Goal: Information Seeking & Learning: Learn about a topic

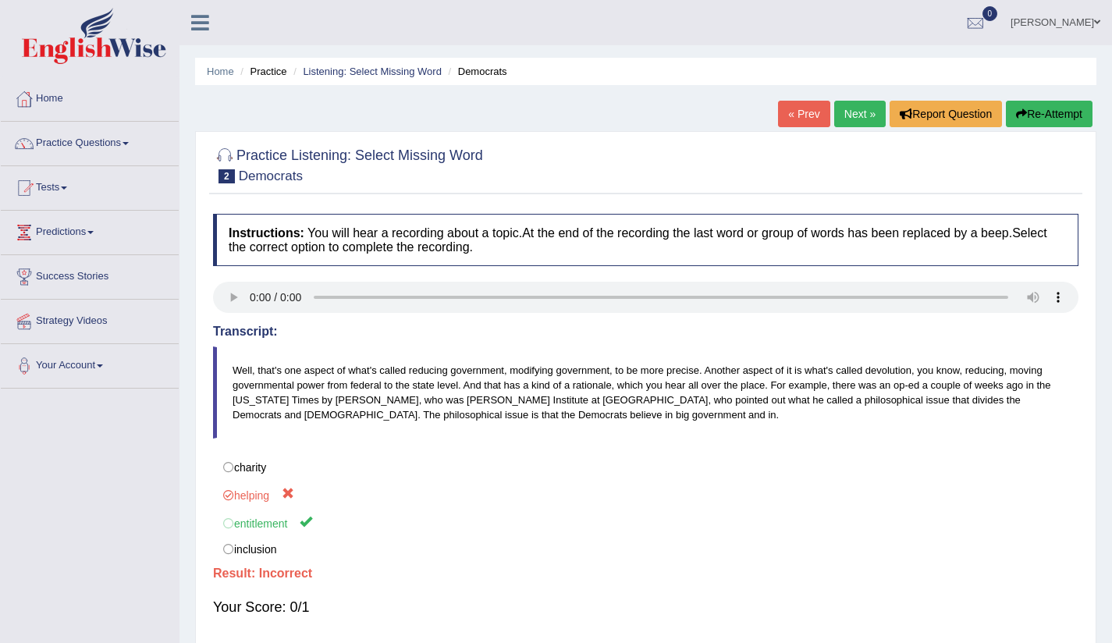
click at [849, 112] on ya-tr-span "Next »" at bounding box center [859, 114] width 31 height 12
click at [86, 232] on ya-tr-span "Predictions" at bounding box center [61, 231] width 50 height 12
click at [71, 197] on link "Tests" at bounding box center [90, 185] width 178 height 39
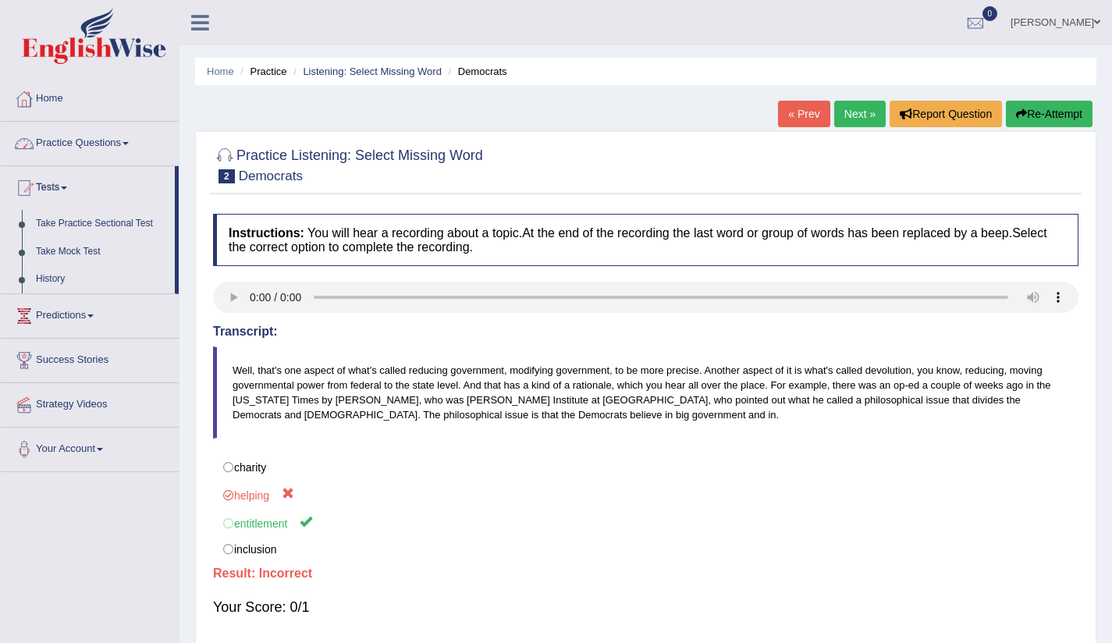
click at [143, 143] on link "Practice Questions" at bounding box center [90, 141] width 178 height 39
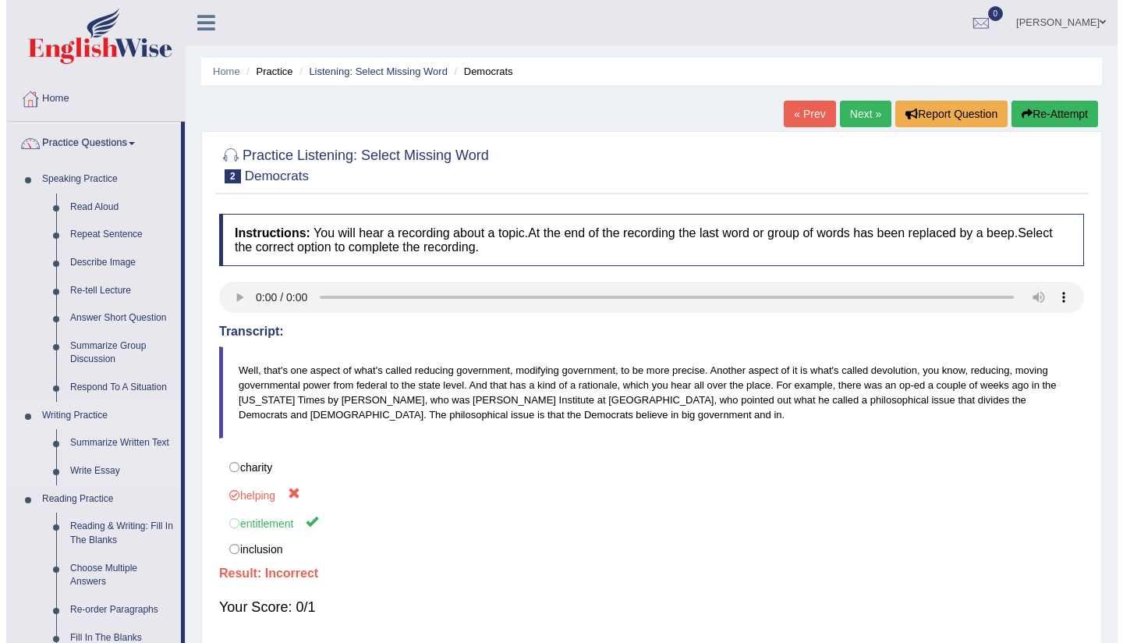
scroll to position [518, 0]
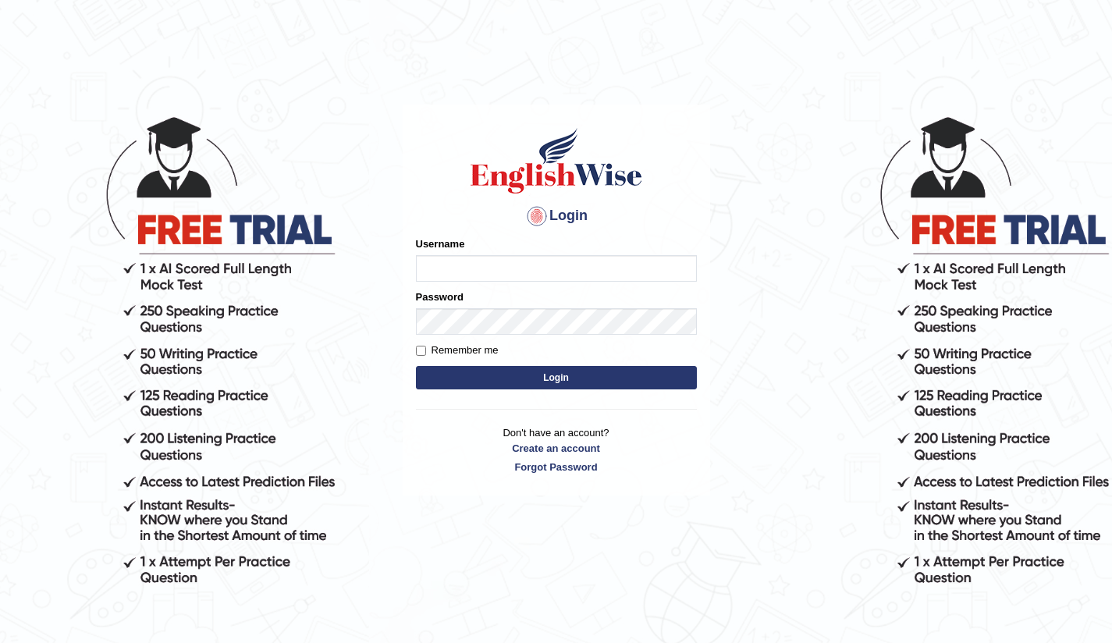
type input "Bikmaeva"
click at [520, 380] on button "Login" at bounding box center [556, 377] width 281 height 23
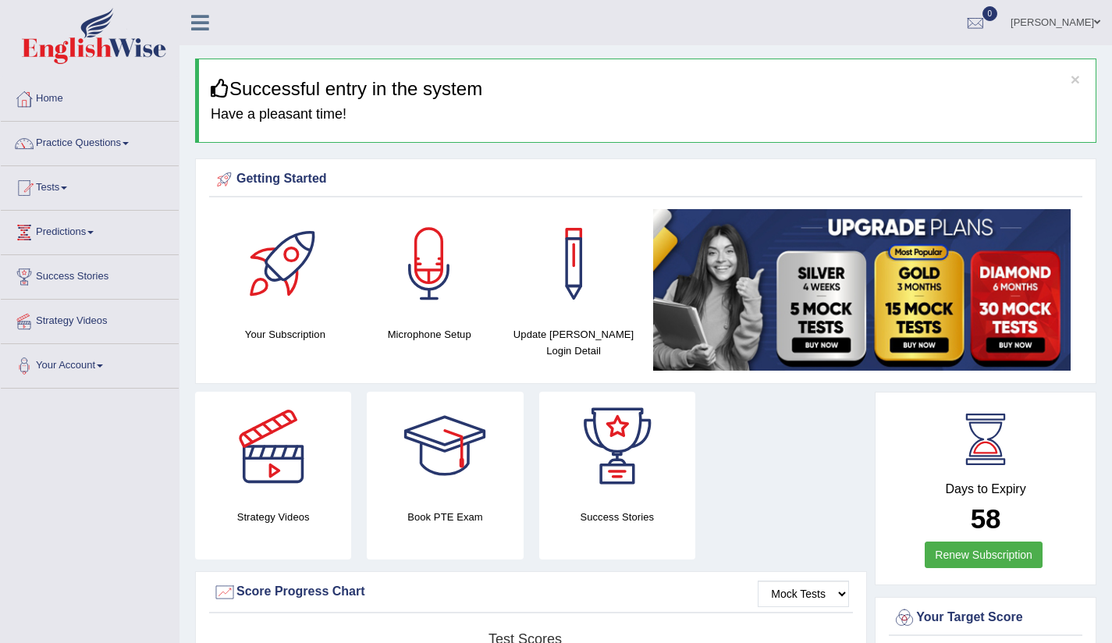
click at [111, 141] on link "Practice Questions" at bounding box center [90, 141] width 178 height 39
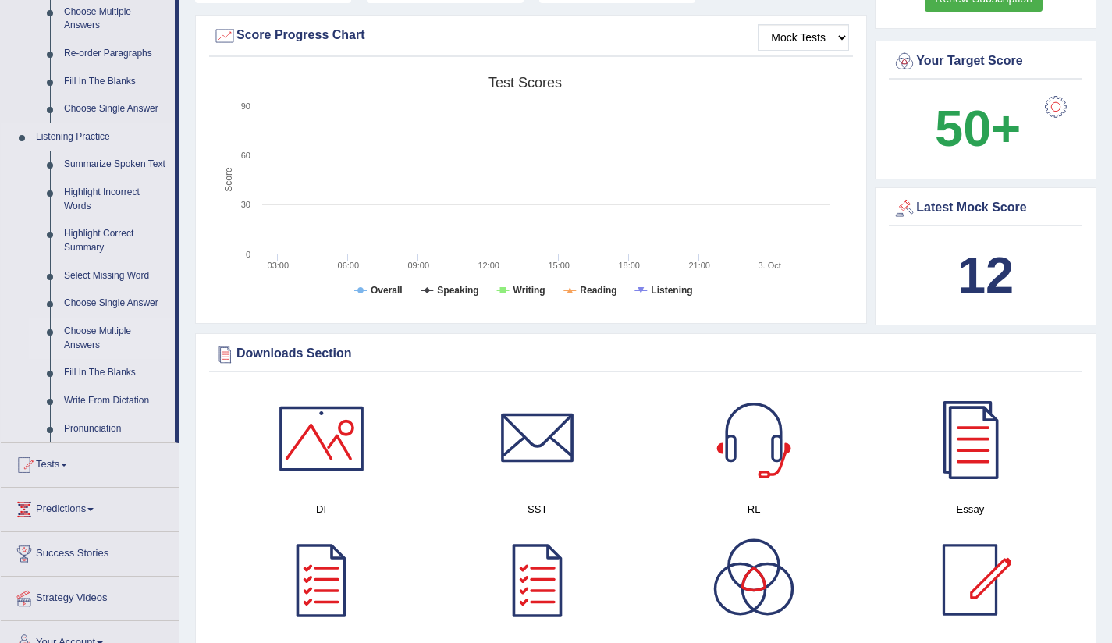
scroll to position [561, 0]
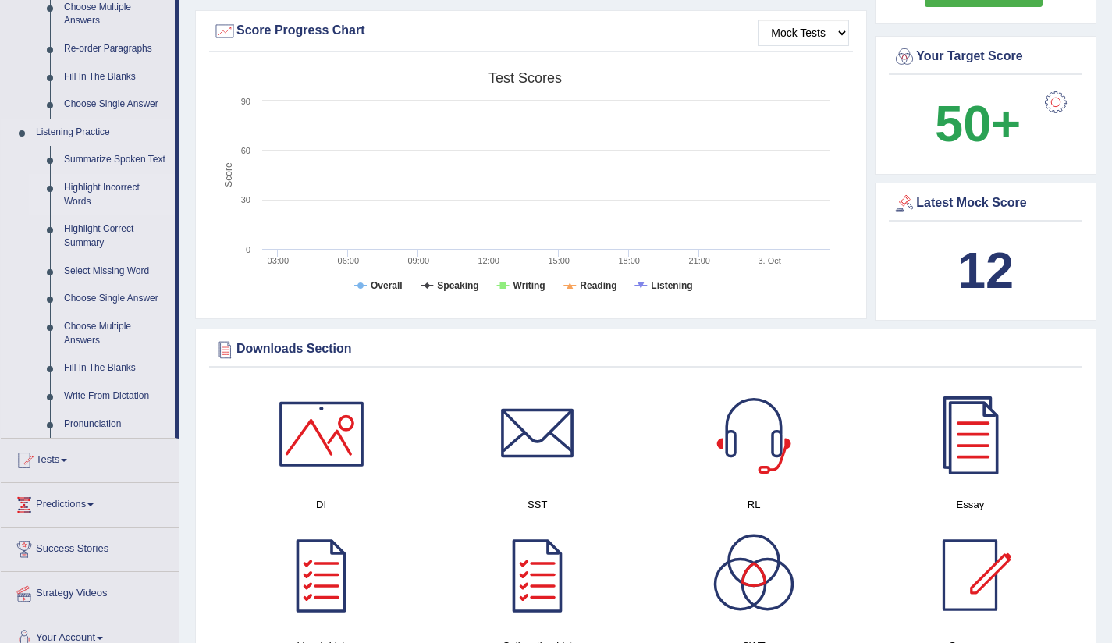
click at [75, 203] on link "Highlight Incorrect Words" at bounding box center [116, 194] width 118 height 41
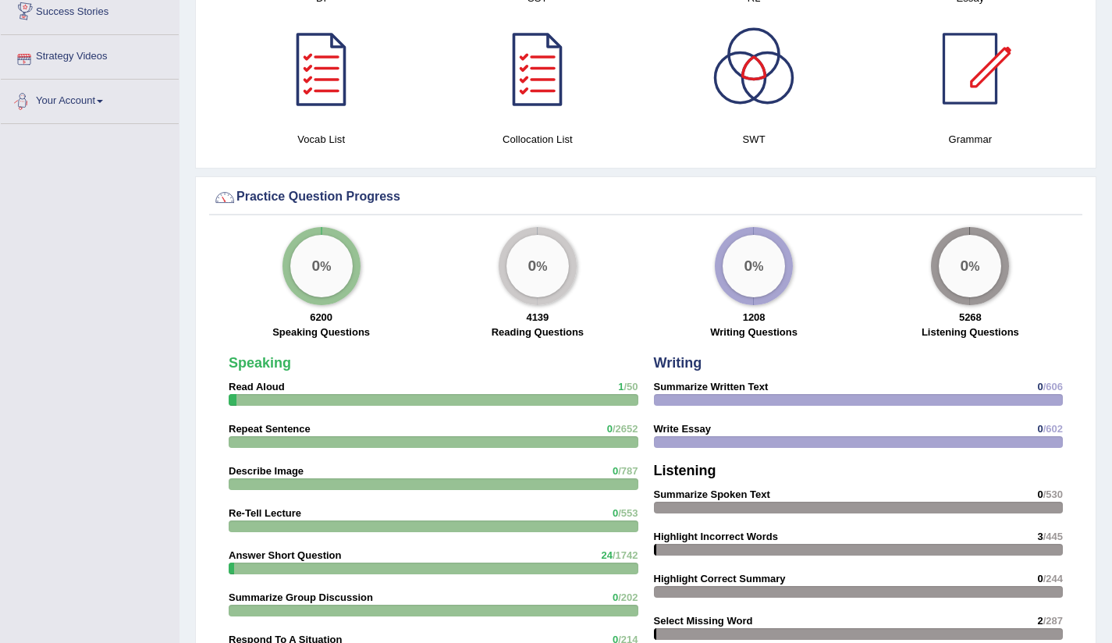
scroll to position [1006, 0]
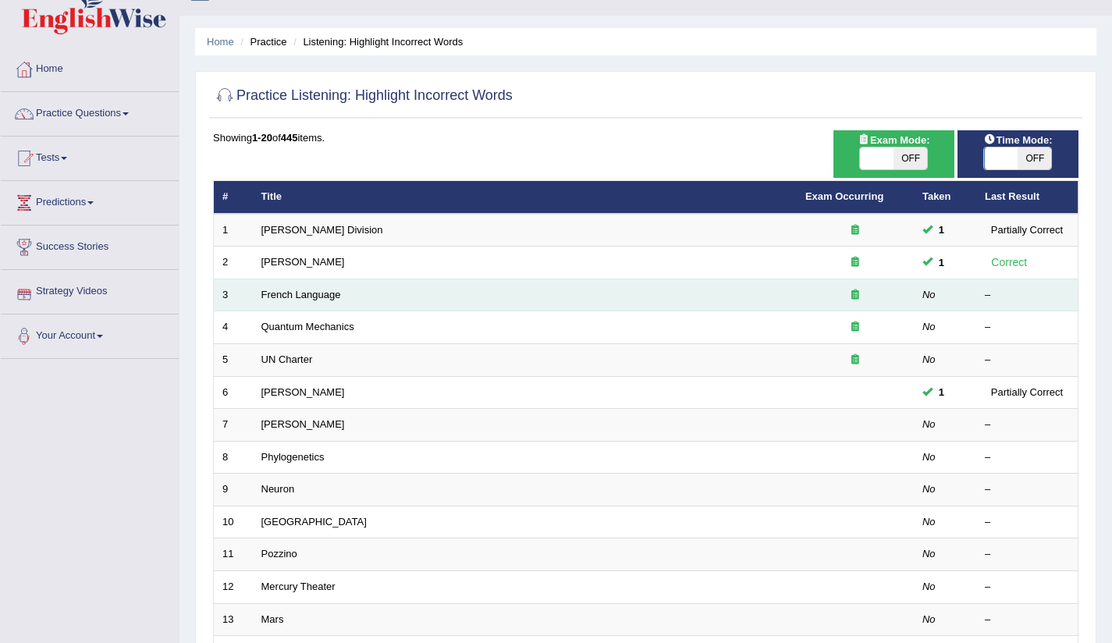
click at [463, 297] on td "French Language" at bounding box center [525, 294] width 544 height 33
click at [308, 300] on td "French Language" at bounding box center [525, 294] width 544 height 33
click at [307, 297] on link "French Language" at bounding box center [301, 295] width 80 height 12
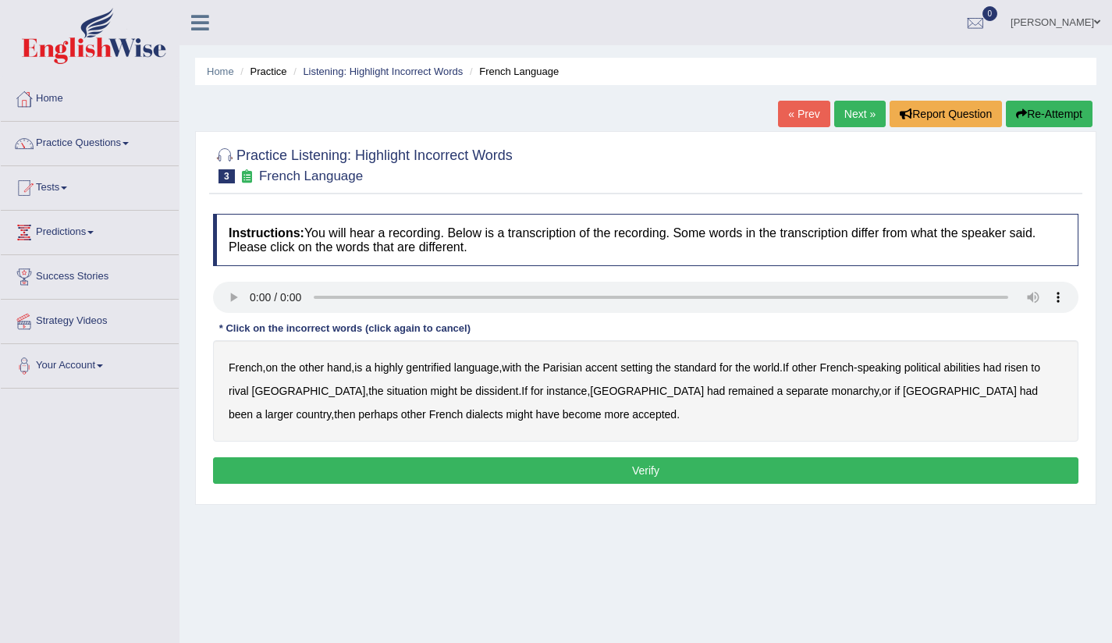
click at [420, 367] on b "gentrified" at bounding box center [428, 367] width 45 height 12
click at [831, 394] on b "monarchy" at bounding box center [854, 391] width 47 height 12
click at [980, 371] on b "abilities" at bounding box center [961, 367] width 37 height 12
click at [475, 393] on b "dissident" at bounding box center [496, 391] width 43 height 12
click at [562, 464] on button "Verify" at bounding box center [645, 470] width 865 height 27
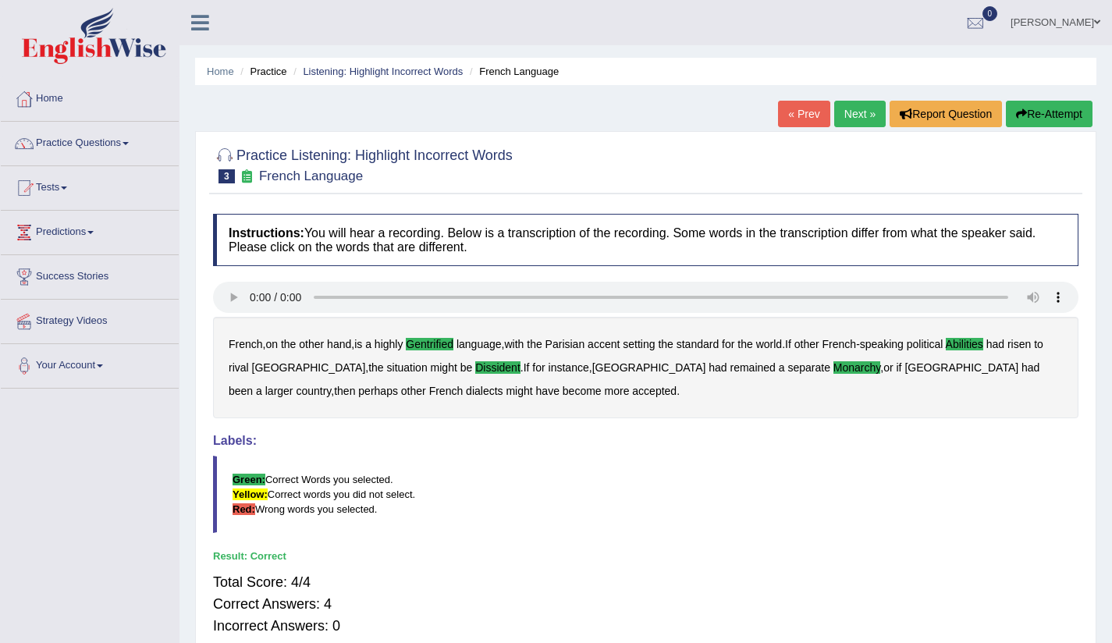
click at [863, 115] on link "Next »" at bounding box center [859, 114] width 51 height 27
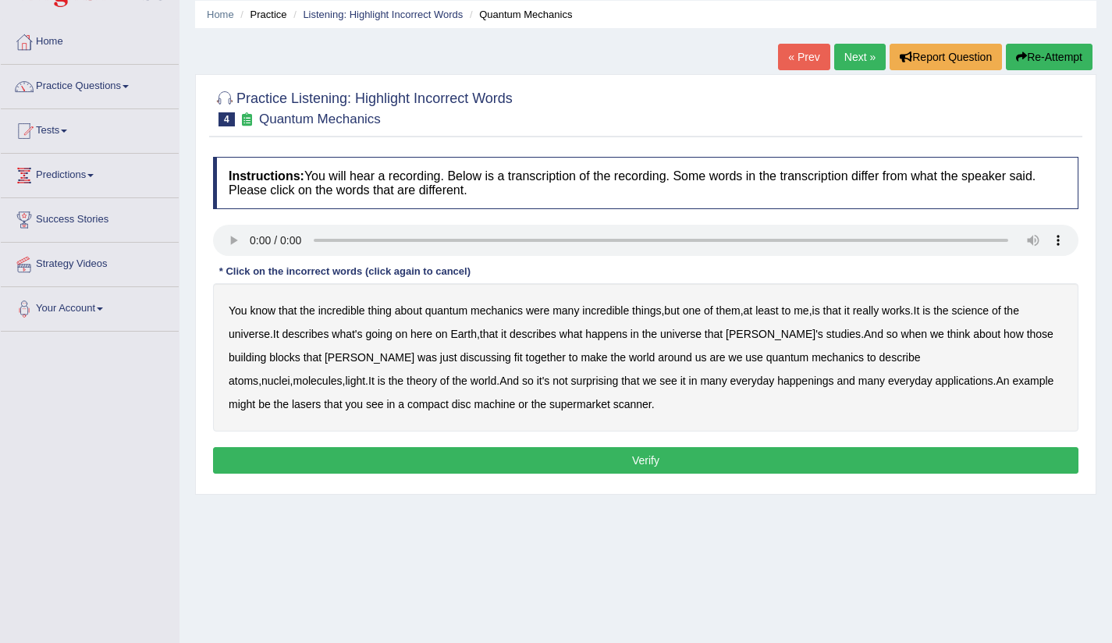
scroll to position [121, 0]
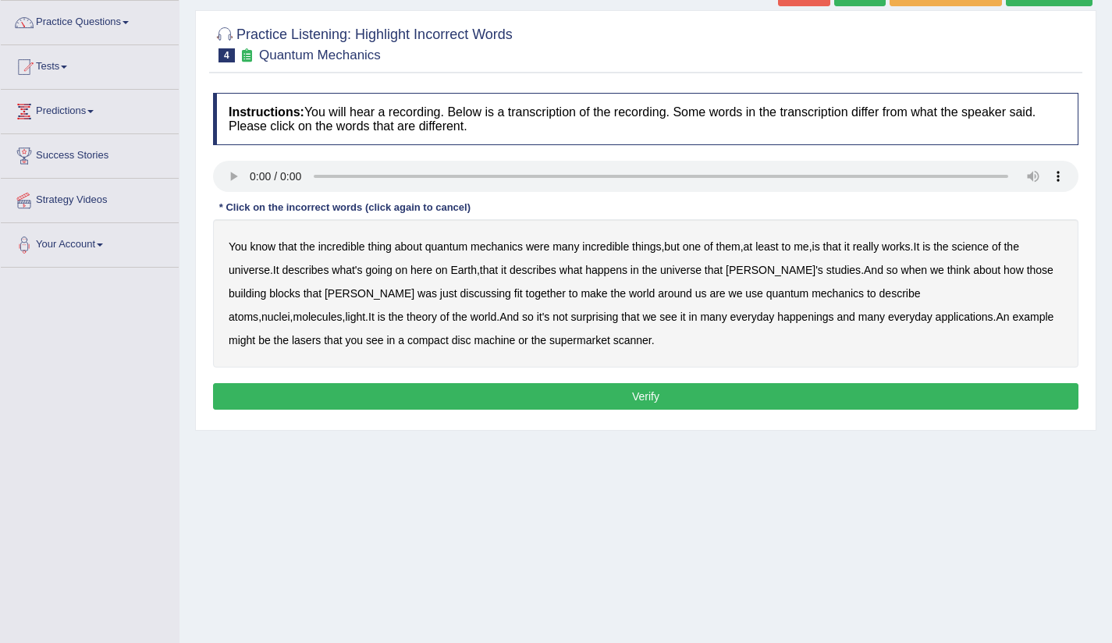
click at [777, 321] on b "happenings" at bounding box center [805, 316] width 56 height 12
click at [878, 246] on b "really" at bounding box center [866, 246] width 26 height 12
click at [407, 338] on b "compact" at bounding box center [427, 340] width 41 height 12
click at [878, 250] on b "really" at bounding box center [866, 246] width 26 height 12
click at [988, 249] on b "science" at bounding box center [970, 246] width 37 height 12
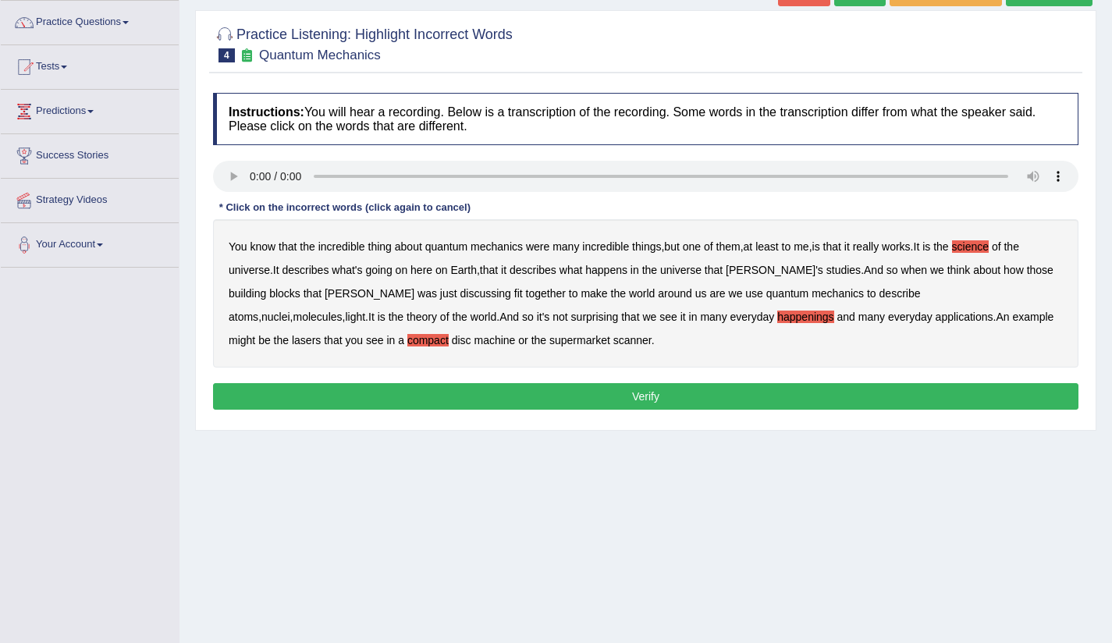
click at [407, 340] on b "compact" at bounding box center [427, 340] width 41 height 12
click at [473, 343] on b "machine" at bounding box center [493, 340] width 41 height 12
click at [464, 269] on b "Earth" at bounding box center [463, 270] width 26 height 12
click at [465, 270] on b "Earth" at bounding box center [463, 270] width 26 height 12
click at [665, 400] on button "Verify" at bounding box center [645, 396] width 865 height 27
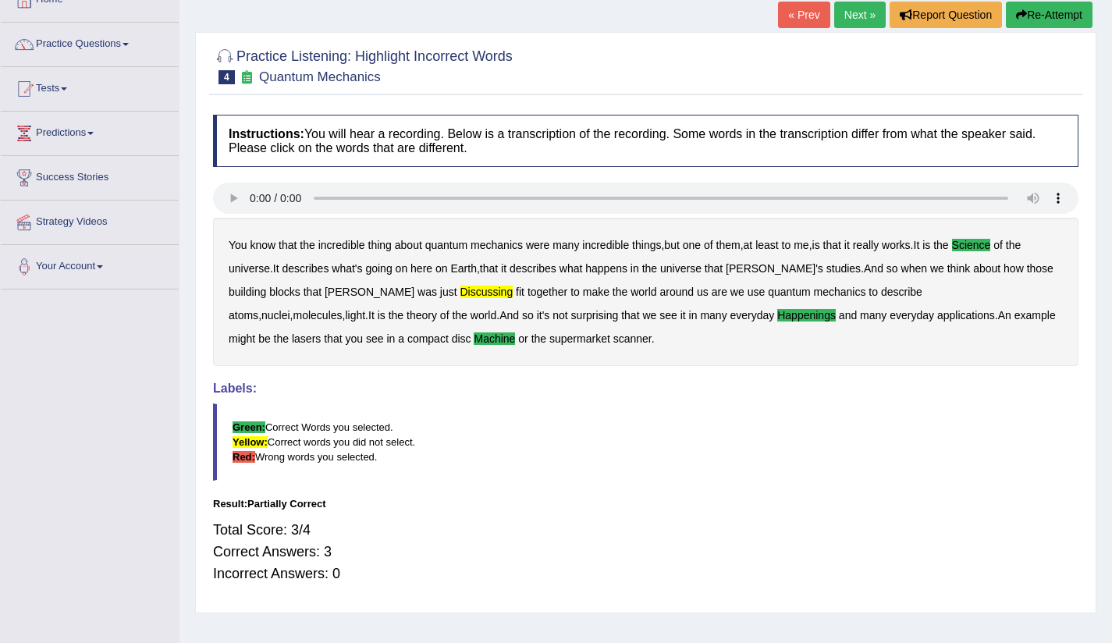
scroll to position [56, 0]
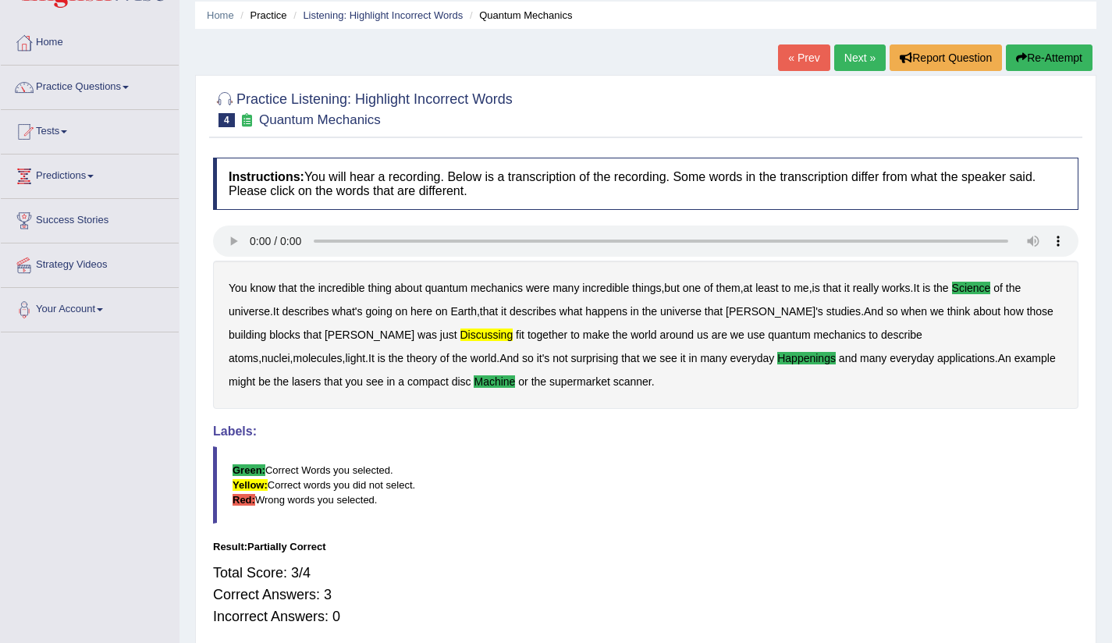
click at [852, 53] on link "Next »" at bounding box center [859, 57] width 51 height 27
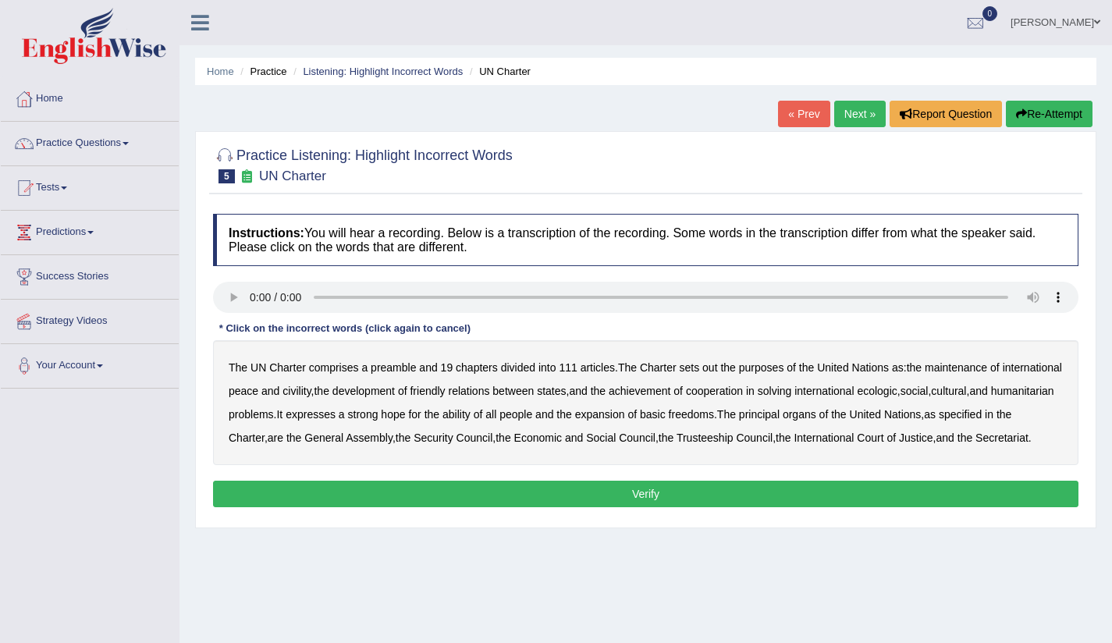
scroll to position [25, 0]
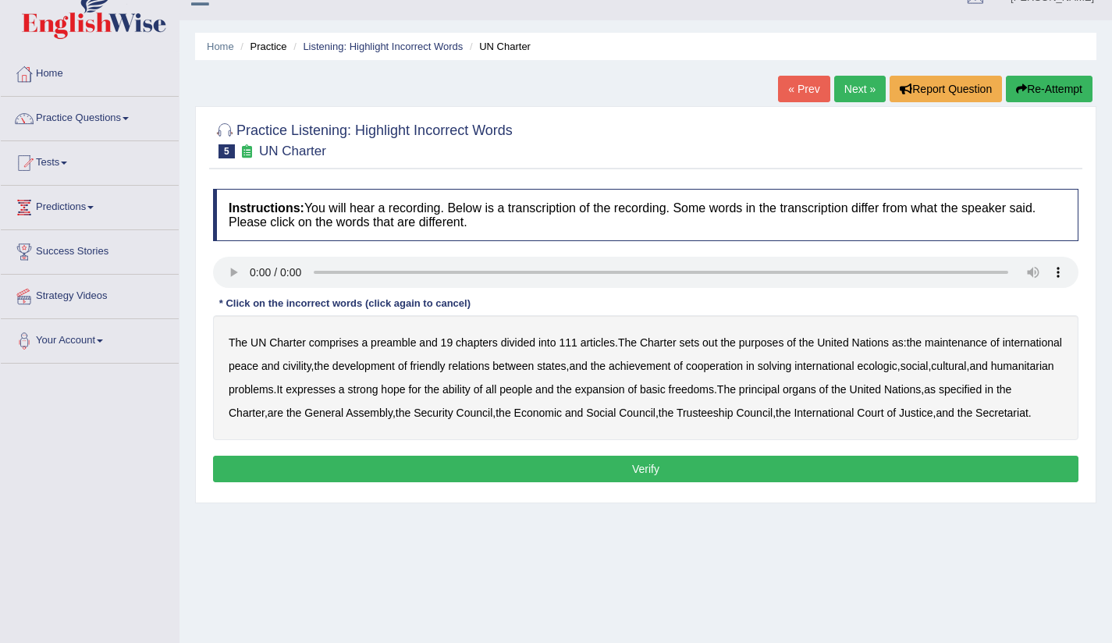
click at [310, 367] on b "civility" at bounding box center [296, 366] width 28 height 12
click at [896, 367] on b "ecologic" at bounding box center [876, 366] width 40 height 12
click at [470, 392] on b "ability" at bounding box center [456, 389] width 28 height 12
click at [713, 343] on b "out" at bounding box center [709, 342] width 15 height 12
click at [666, 482] on button "Verify" at bounding box center [645, 469] width 865 height 27
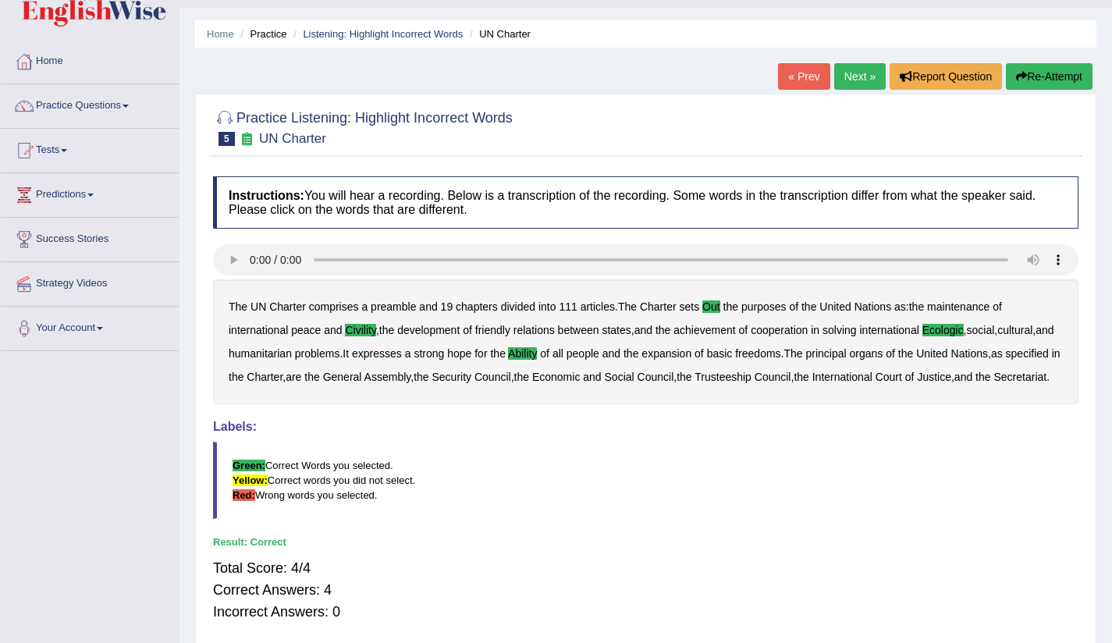
scroll to position [0, 0]
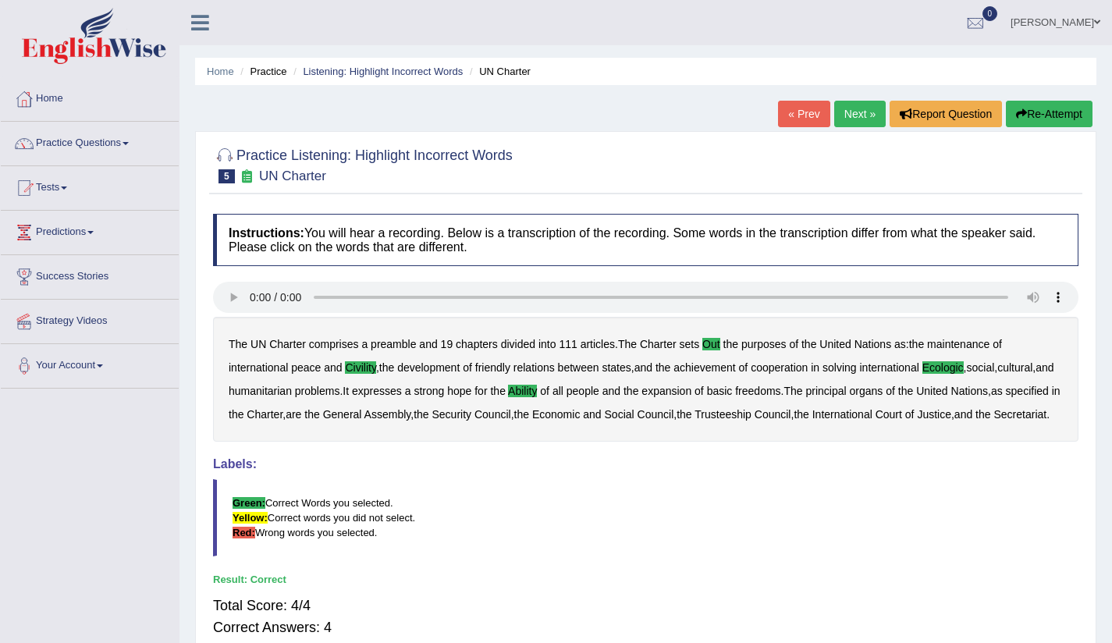
click at [856, 111] on link "Next »" at bounding box center [859, 114] width 51 height 27
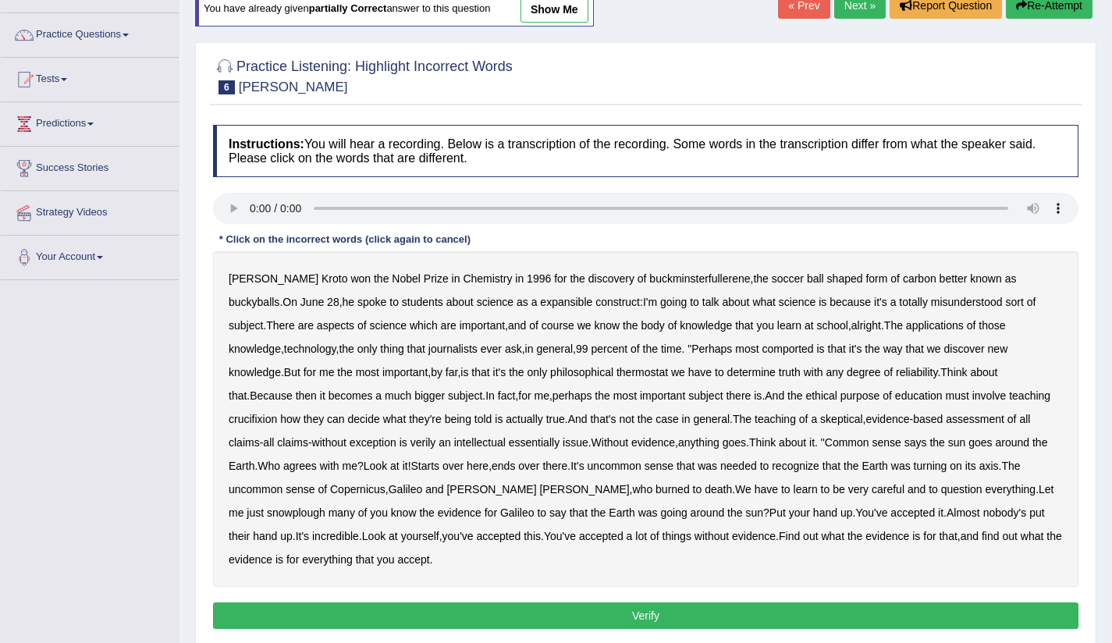
scroll to position [113, 0]
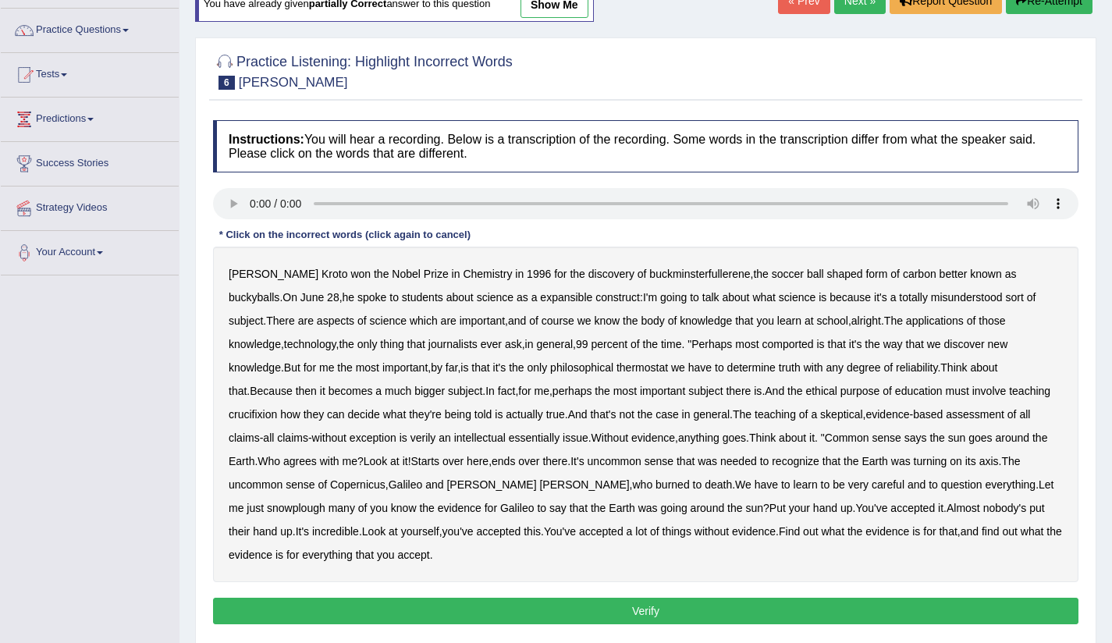
click at [540, 300] on b "expansible" at bounding box center [566, 297] width 52 height 12
click at [541, 324] on b "course" at bounding box center [557, 320] width 33 height 12
click at [761, 347] on b "comported" at bounding box center [786, 344] width 51 height 12
click at [277, 408] on b "crucifixion" at bounding box center [253, 414] width 48 height 12
click at [410, 438] on b "verily" at bounding box center [423, 437] width 26 height 12
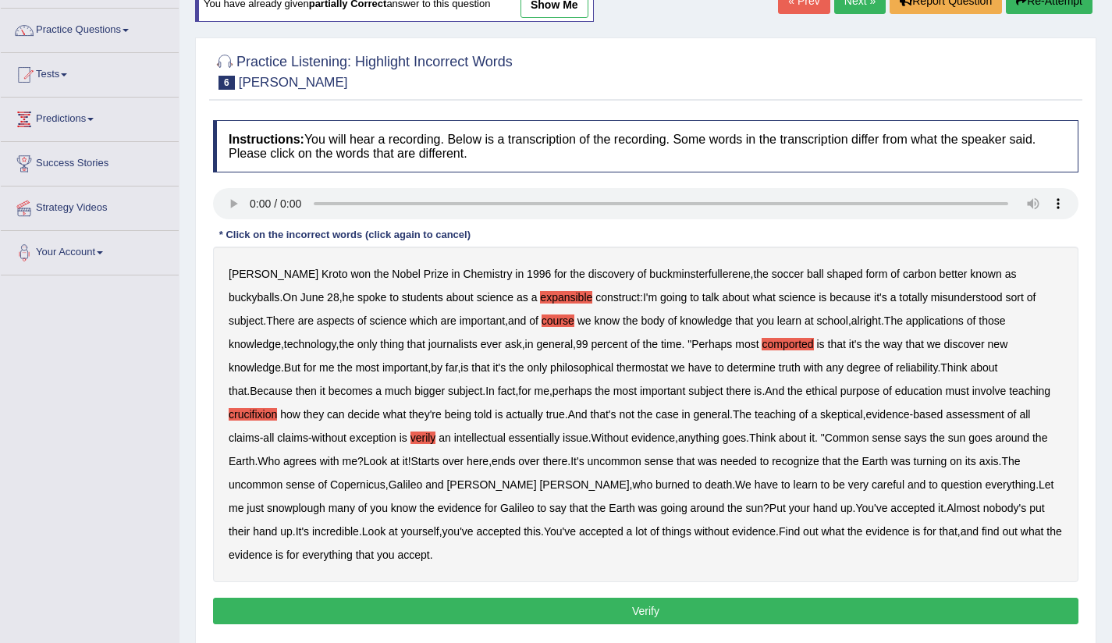
click at [264, 502] on b "just" at bounding box center [254, 508] width 17 height 12
click at [541, 323] on b "course" at bounding box center [557, 320] width 33 height 12
drag, startPoint x: 580, startPoint y: 367, endPoint x: 594, endPoint y: 367, distance: 14.0
click at [616, 367] on b "thermostat" at bounding box center [641, 367] width 51 height 12
click at [264, 502] on b "just" at bounding box center [254, 508] width 17 height 12
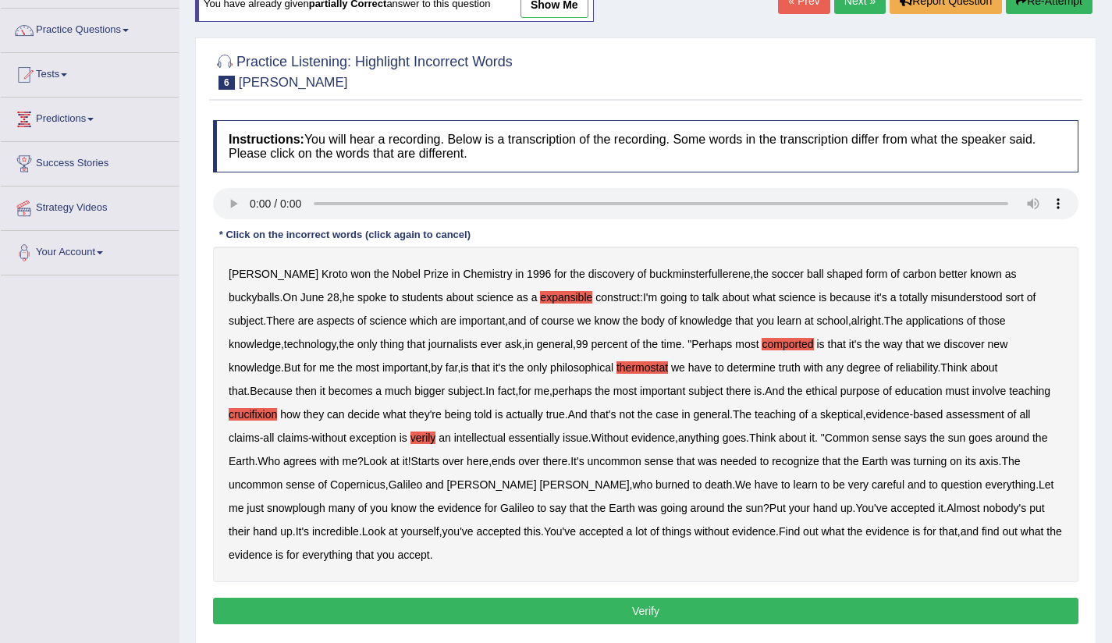
click at [325, 502] on b "snowplough" at bounding box center [296, 508] width 59 height 12
click at [541, 606] on button "Verify" at bounding box center [645, 610] width 865 height 27
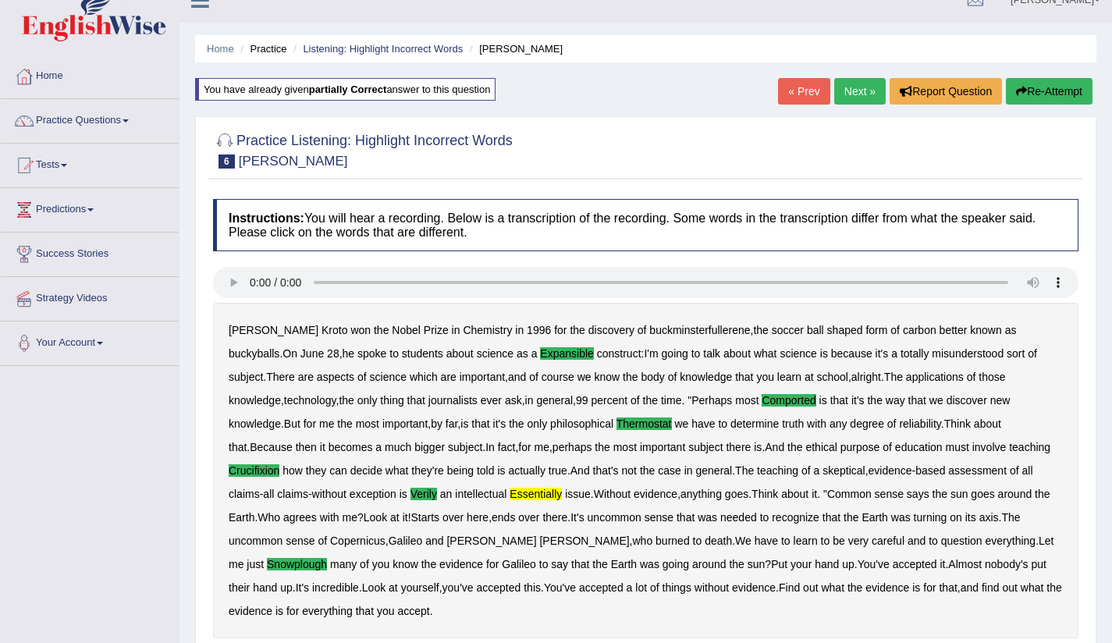
scroll to position [22, 0]
click at [835, 91] on link "Next »" at bounding box center [859, 92] width 51 height 27
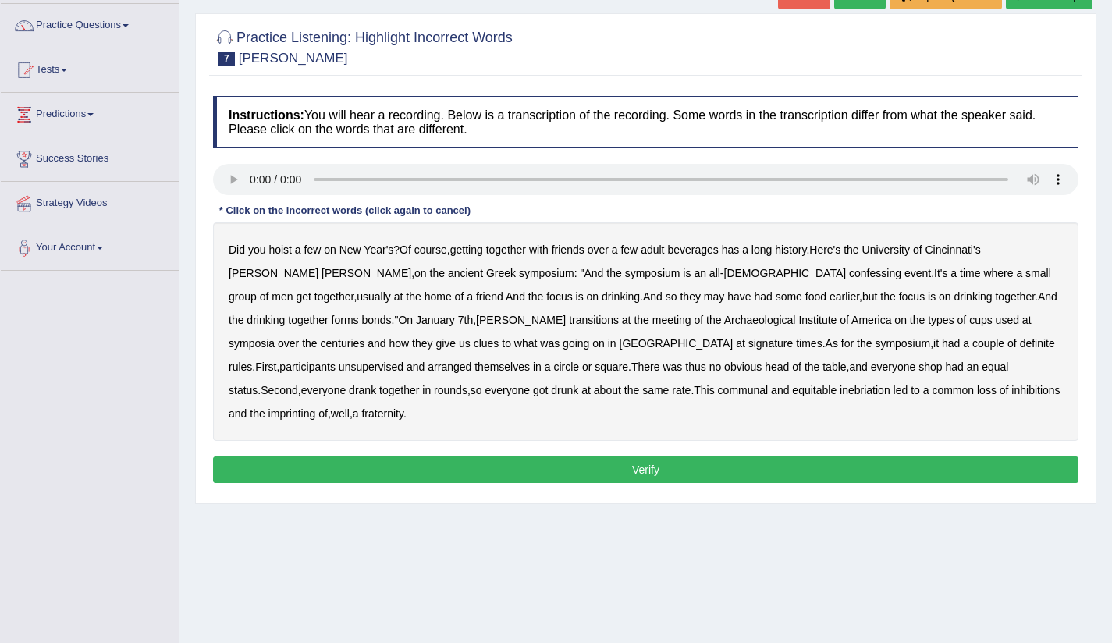
scroll to position [51, 0]
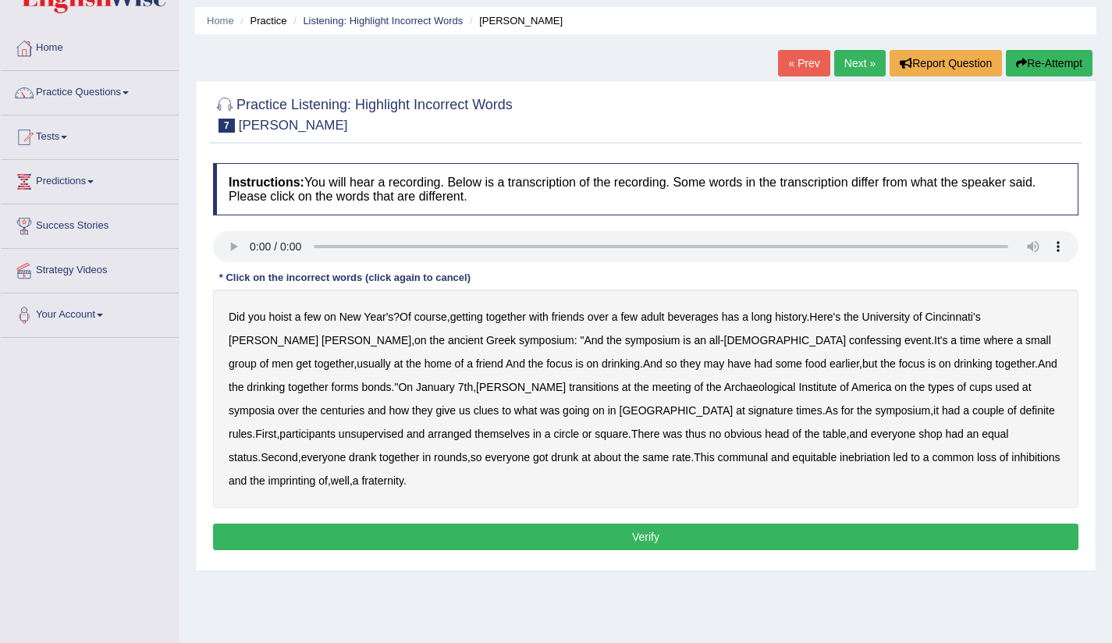
drag, startPoint x: 636, startPoint y: 342, endPoint x: 684, endPoint y: 342, distance: 48.4
click at [849, 342] on b "confessing" at bounding box center [875, 340] width 52 height 12
click at [748, 413] on b "signature" at bounding box center [770, 410] width 45 height 12
click at [424, 427] on b "and" at bounding box center [415, 433] width 18 height 12
drag, startPoint x: 860, startPoint y: 410, endPoint x: 934, endPoint y: 413, distance: 74.2
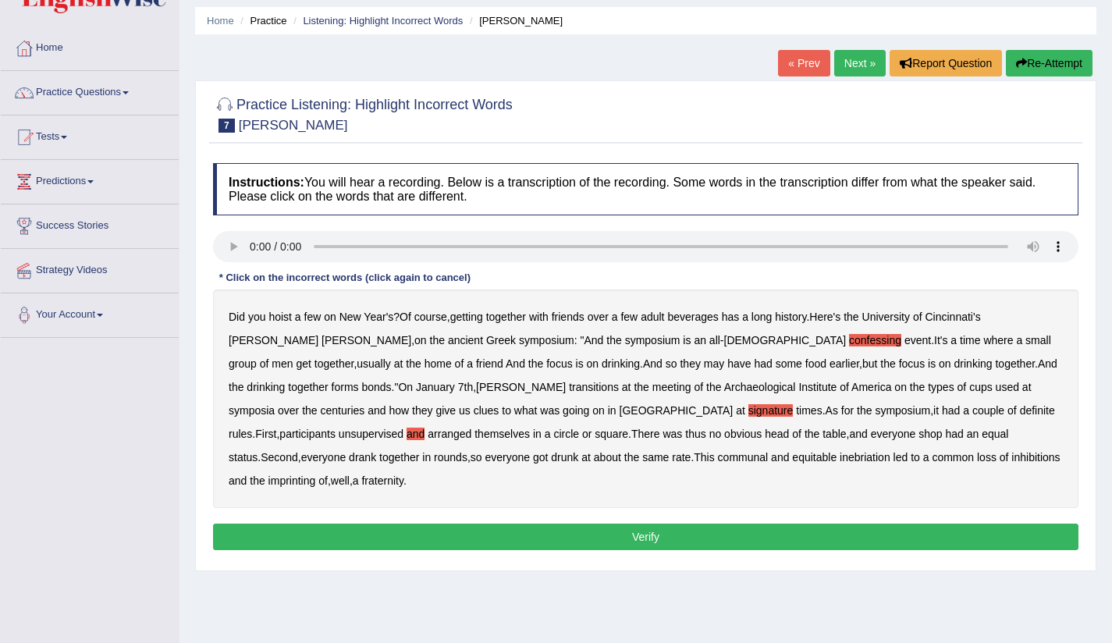
click at [403, 427] on b "unsupervised" at bounding box center [371, 433] width 65 height 12
click at [424, 427] on b "and" at bounding box center [415, 433] width 18 height 12
click at [316, 474] on b "imprinting" at bounding box center [292, 480] width 48 height 12
click at [753, 365] on b "had" at bounding box center [762, 363] width 18 height 12
click at [753, 363] on b "had" at bounding box center [762, 363] width 18 height 12
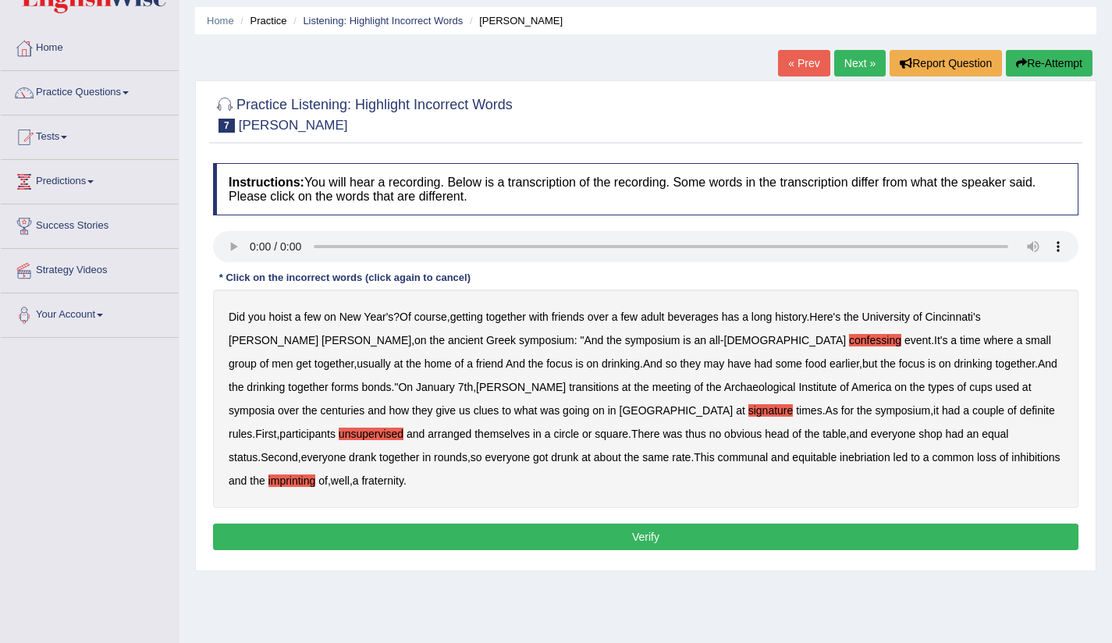
click at [945, 434] on b "had" at bounding box center [954, 433] width 18 height 12
click at [918, 434] on b "shop" at bounding box center [929, 433] width 23 height 12
click at [945, 434] on b "had" at bounding box center [954, 433] width 18 height 12
click at [616, 523] on button "Verify" at bounding box center [645, 536] width 865 height 27
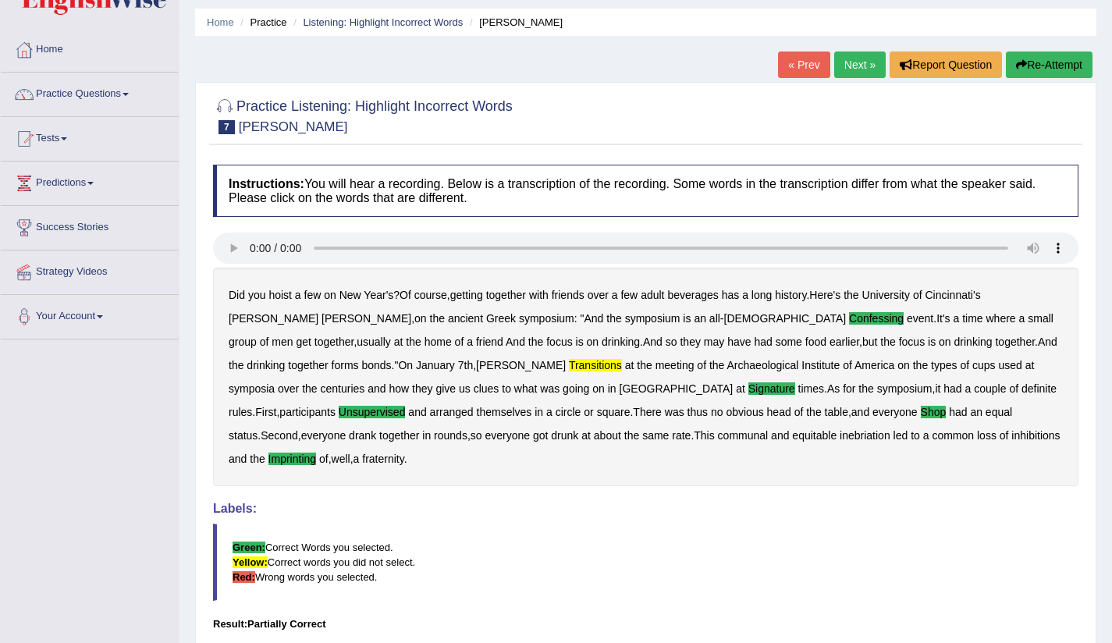
scroll to position [48, 0]
click at [863, 64] on link "Next »" at bounding box center [859, 65] width 51 height 27
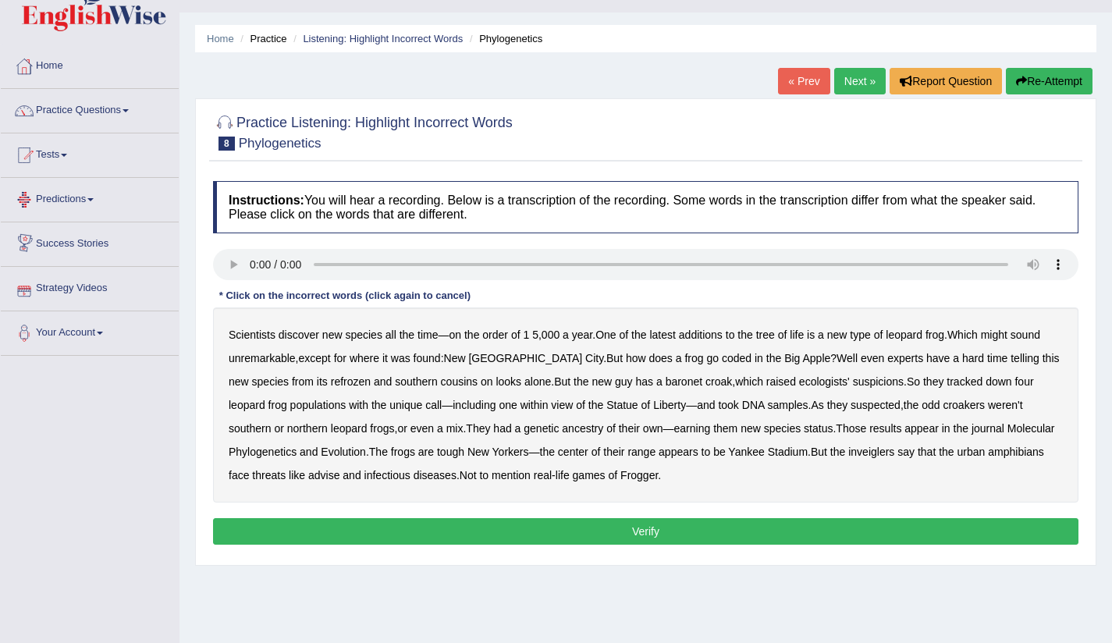
scroll to position [43, 0]
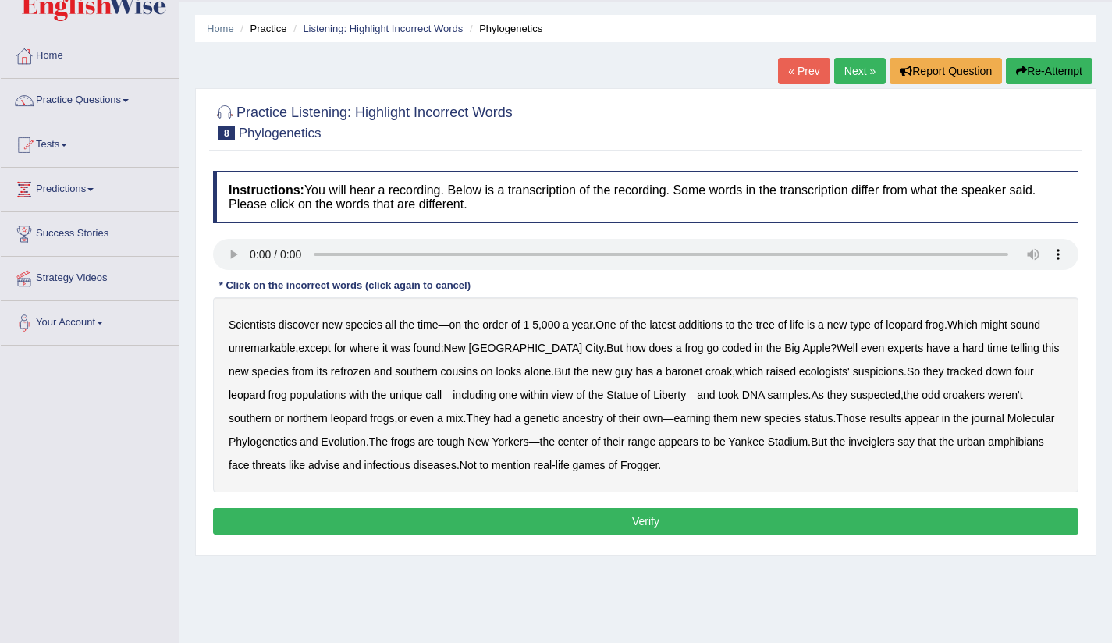
click at [665, 368] on b "baronet" at bounding box center [683, 371] width 37 height 12
click at [722, 351] on b "coded" at bounding box center [737, 348] width 30 height 12
click at [520, 398] on b "within" at bounding box center [534, 394] width 28 height 12
click at [562, 421] on b "ancestry" at bounding box center [582, 418] width 41 height 12
click at [890, 446] on b "inveiglers" at bounding box center [871, 441] width 46 height 12
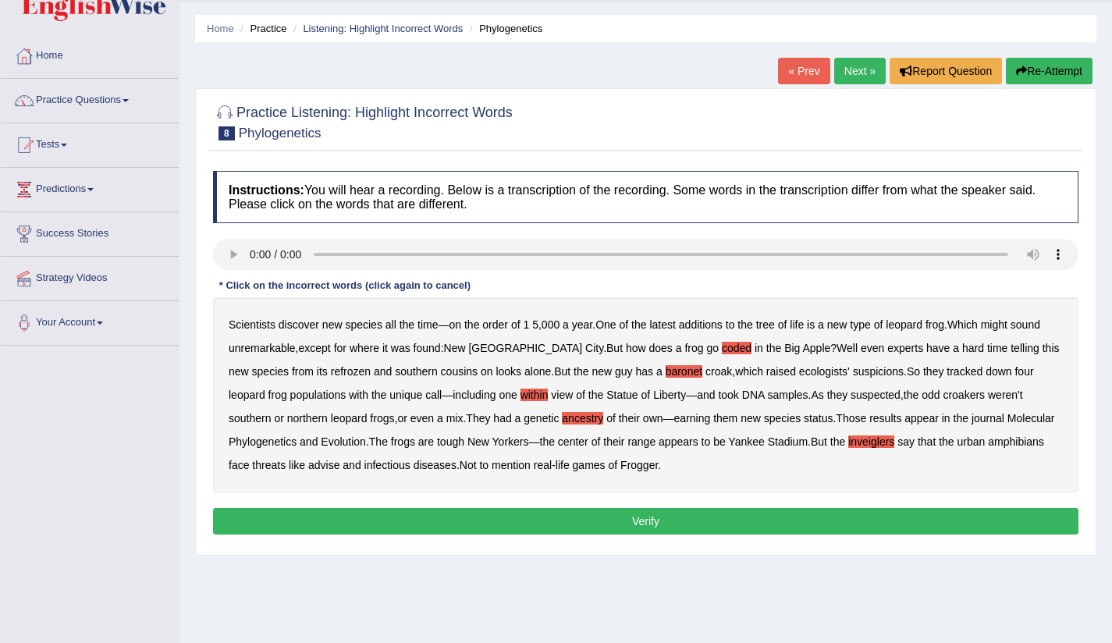
click at [772, 327] on b "tree" at bounding box center [765, 324] width 19 height 12
click at [520, 398] on b "within" at bounding box center [534, 394] width 28 height 12
click at [586, 518] on button "Verify" at bounding box center [645, 521] width 865 height 27
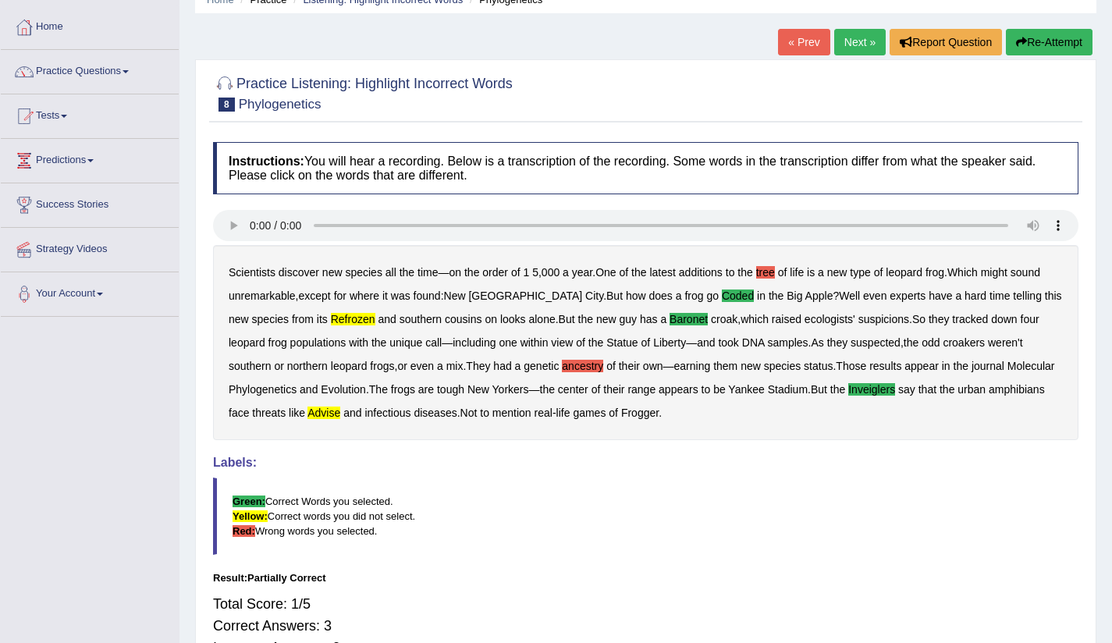
scroll to position [0, 0]
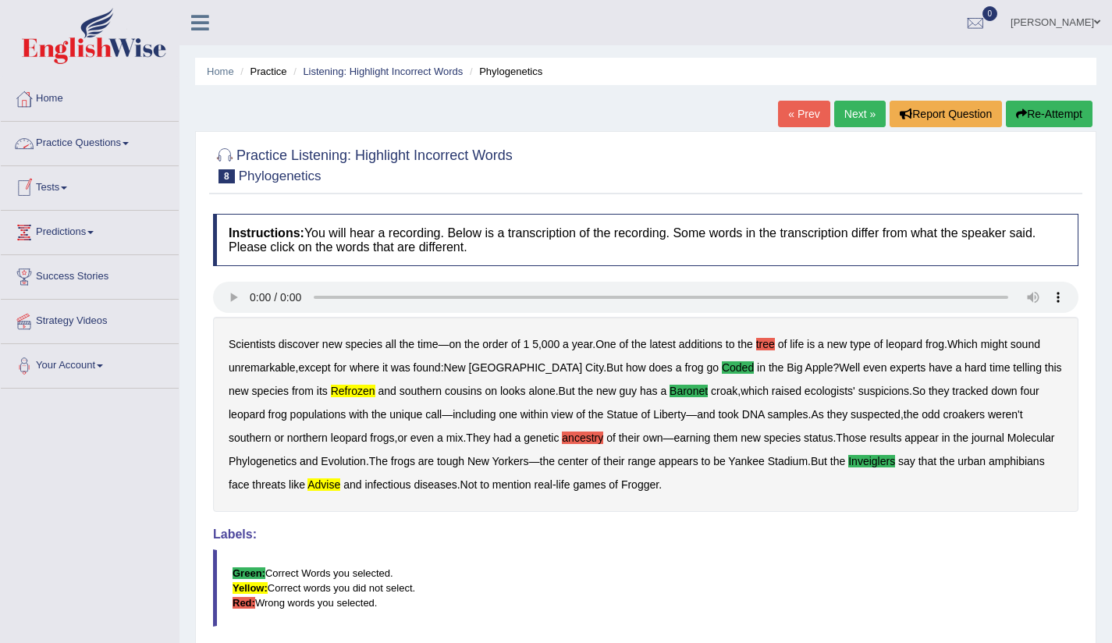
click at [128, 145] on link "Practice Questions" at bounding box center [90, 141] width 178 height 39
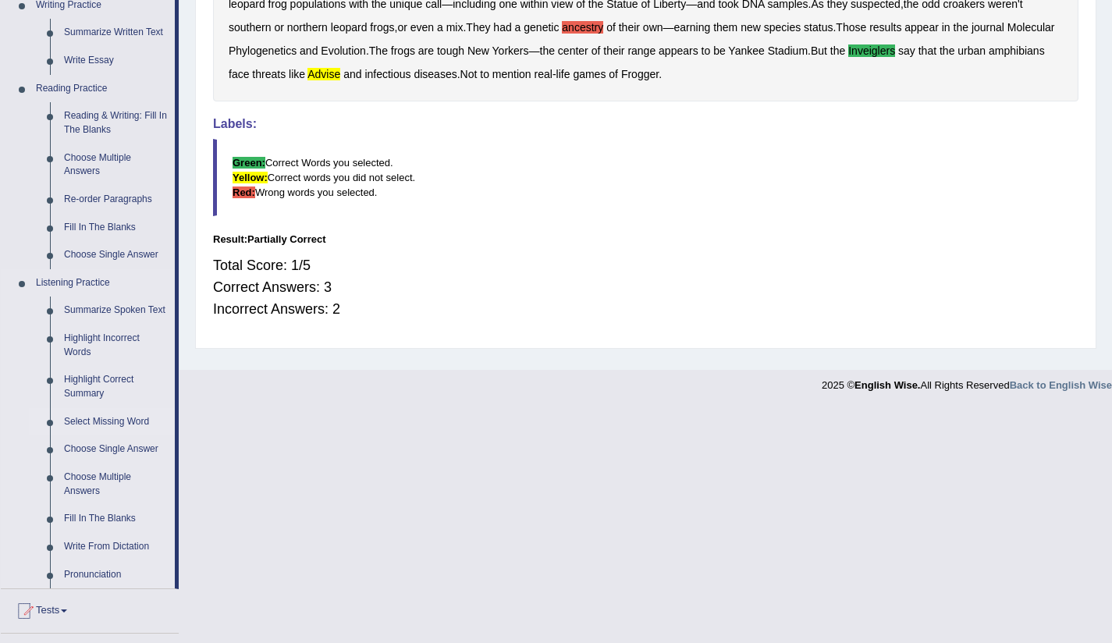
scroll to position [554, 0]
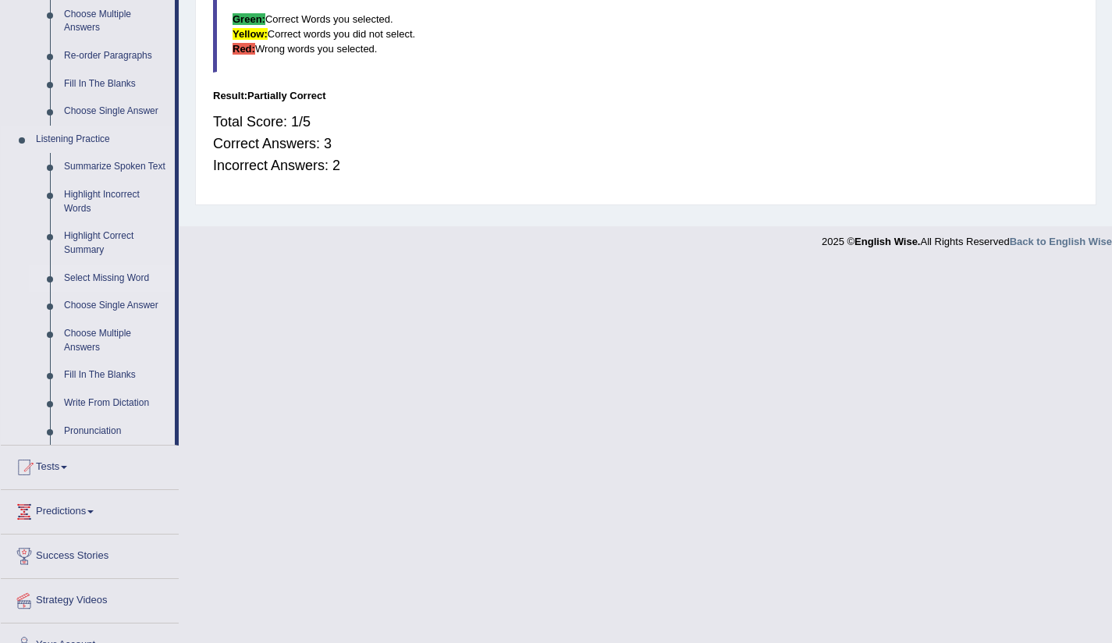
click at [128, 293] on link "Select Missing Word" at bounding box center [116, 278] width 118 height 28
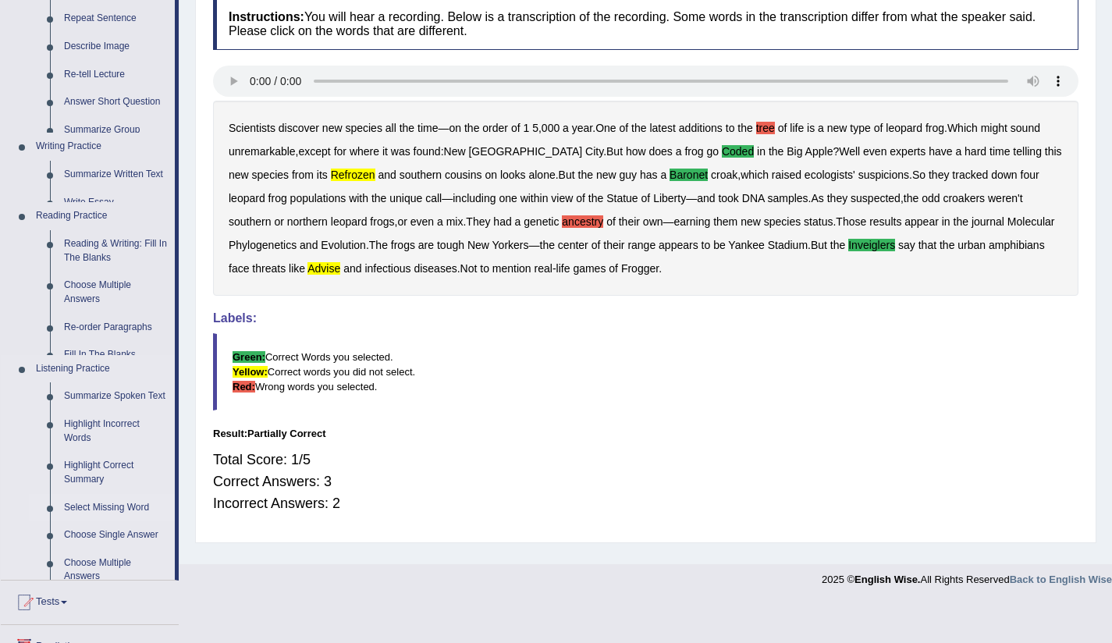
scroll to position [176, 0]
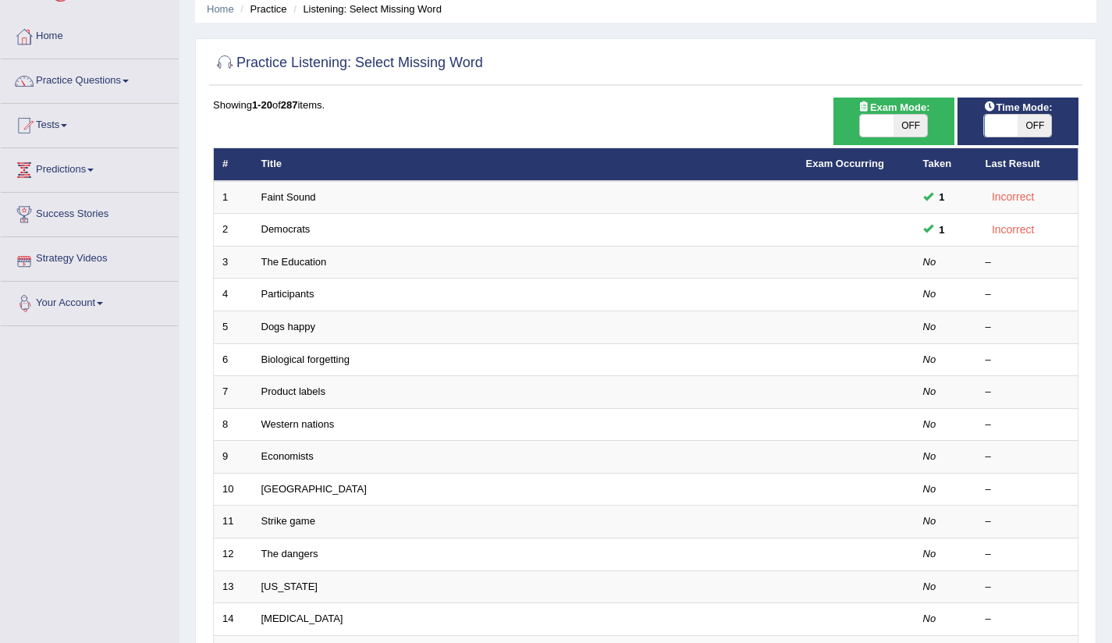
scroll to position [63, 0]
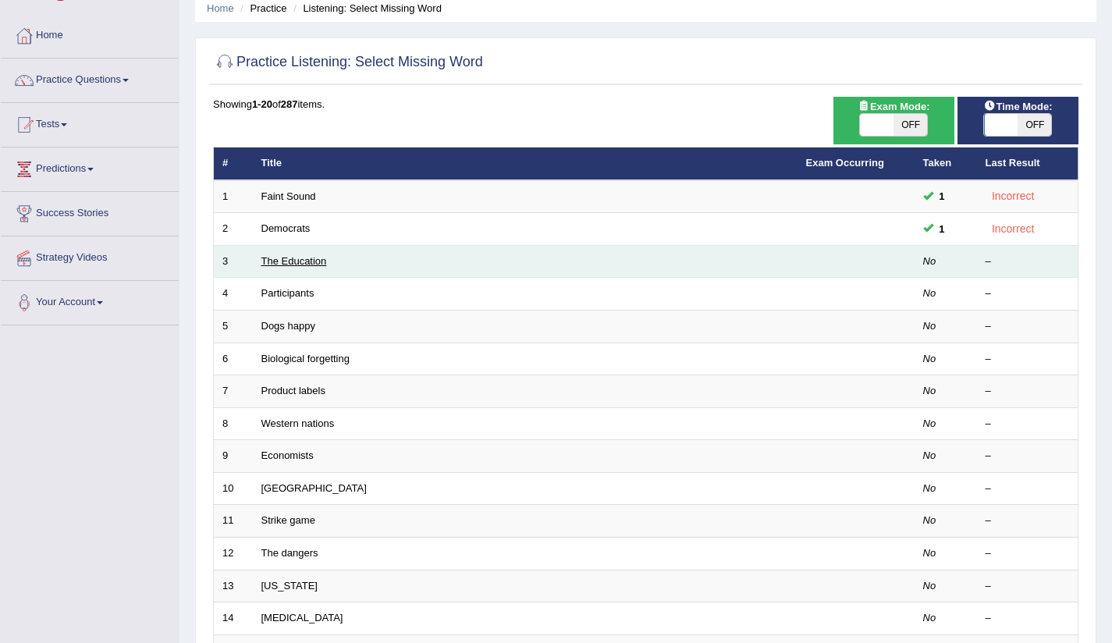
click at [282, 263] on link "The Education" at bounding box center [294, 261] width 66 height 12
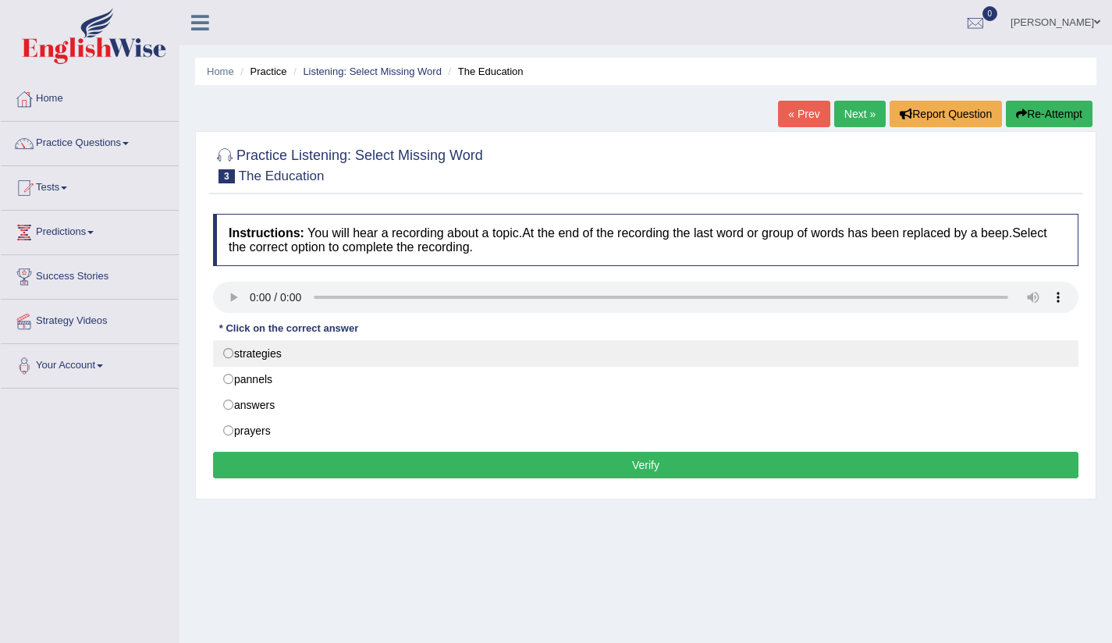
click at [233, 352] on label "strategies" at bounding box center [645, 353] width 865 height 27
radio input "true"
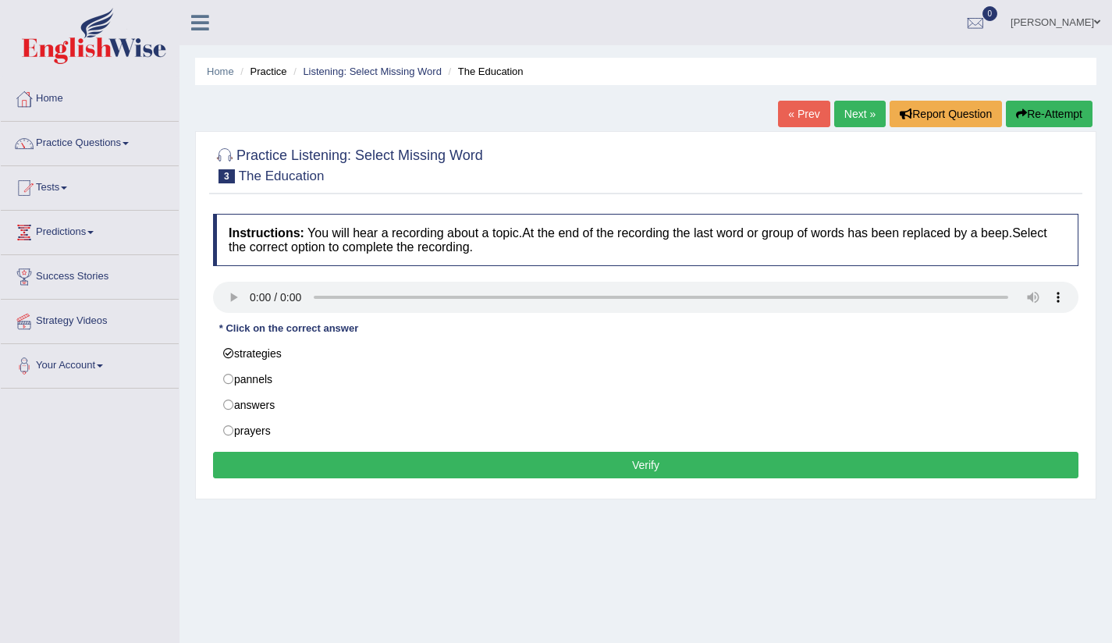
click at [667, 473] on button "Verify" at bounding box center [645, 465] width 865 height 27
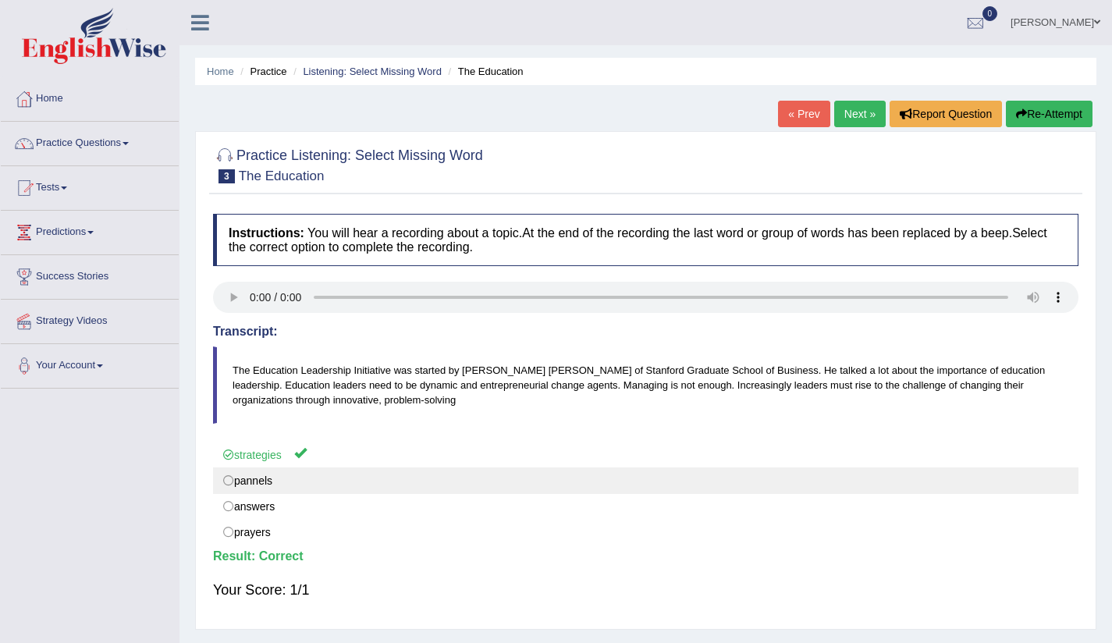
scroll to position [3, 0]
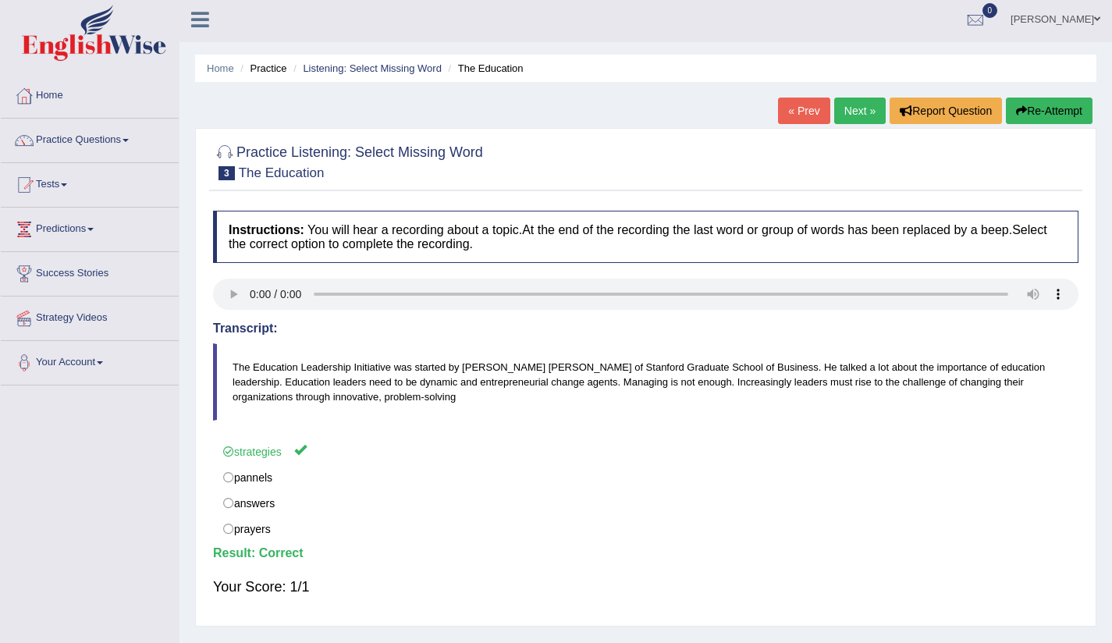
click at [843, 118] on link "Next »" at bounding box center [859, 111] width 51 height 27
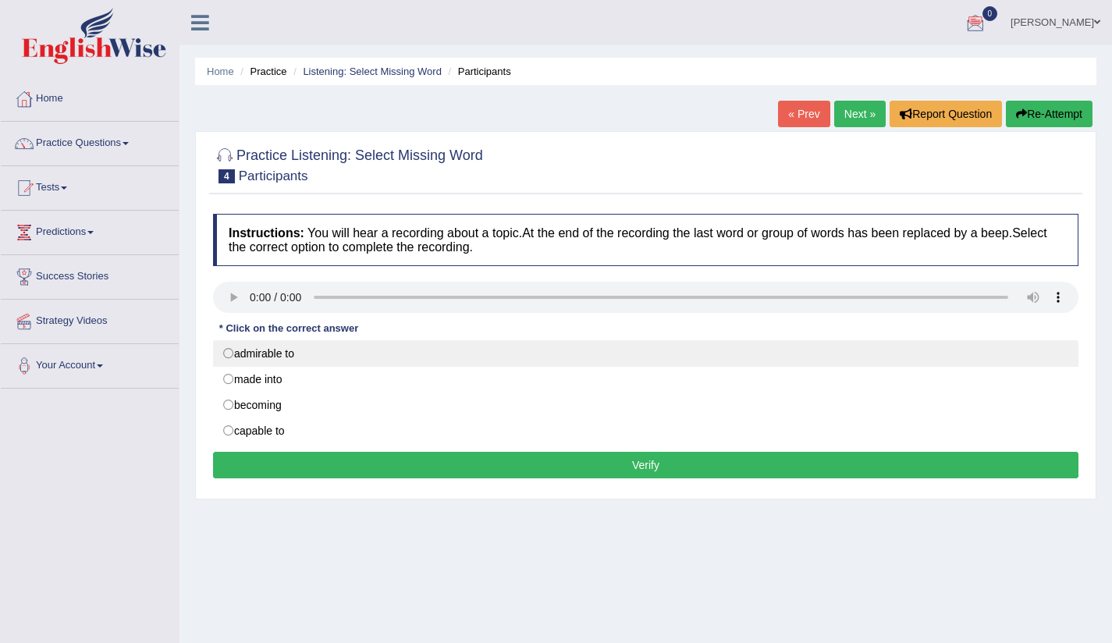
click at [222, 355] on label "admirable to" at bounding box center [645, 353] width 865 height 27
radio input "true"
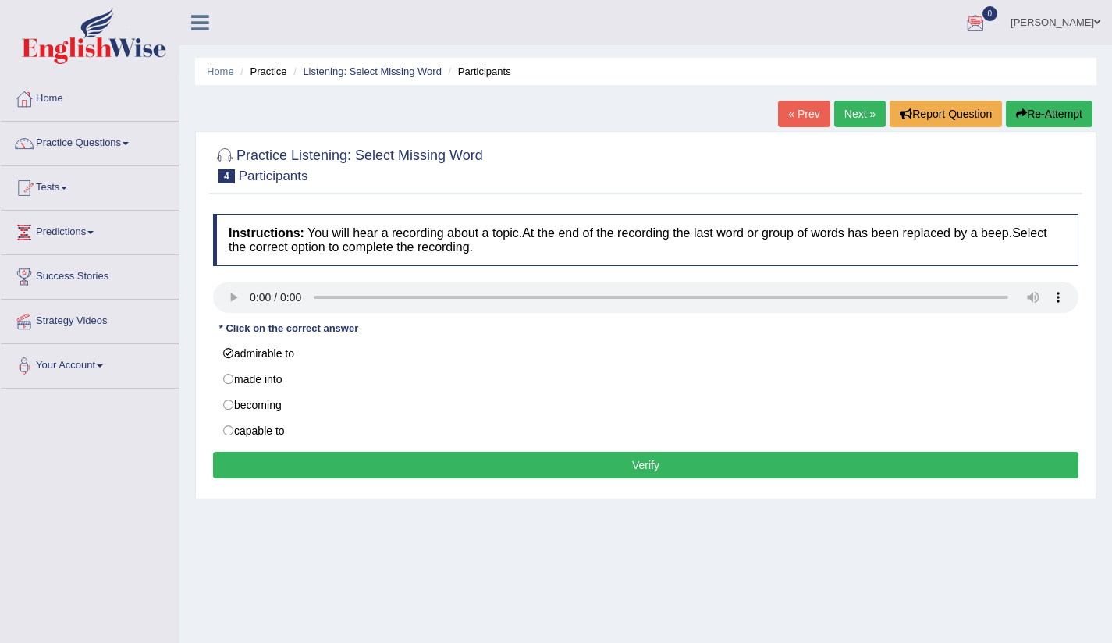
click at [566, 473] on button "Verify" at bounding box center [645, 465] width 865 height 27
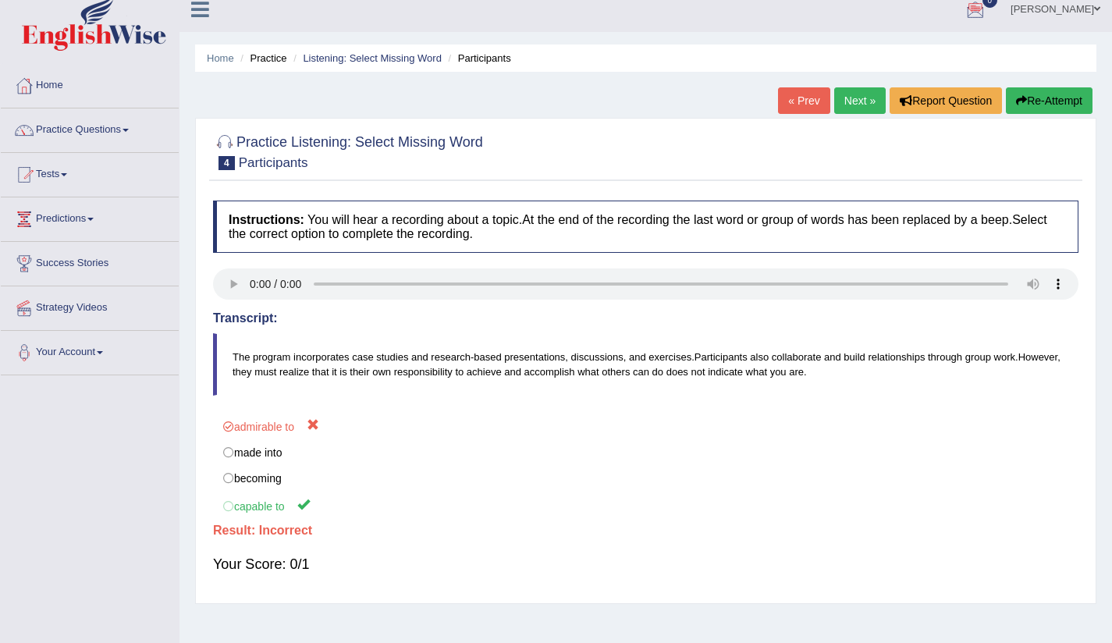
scroll to position [30, 0]
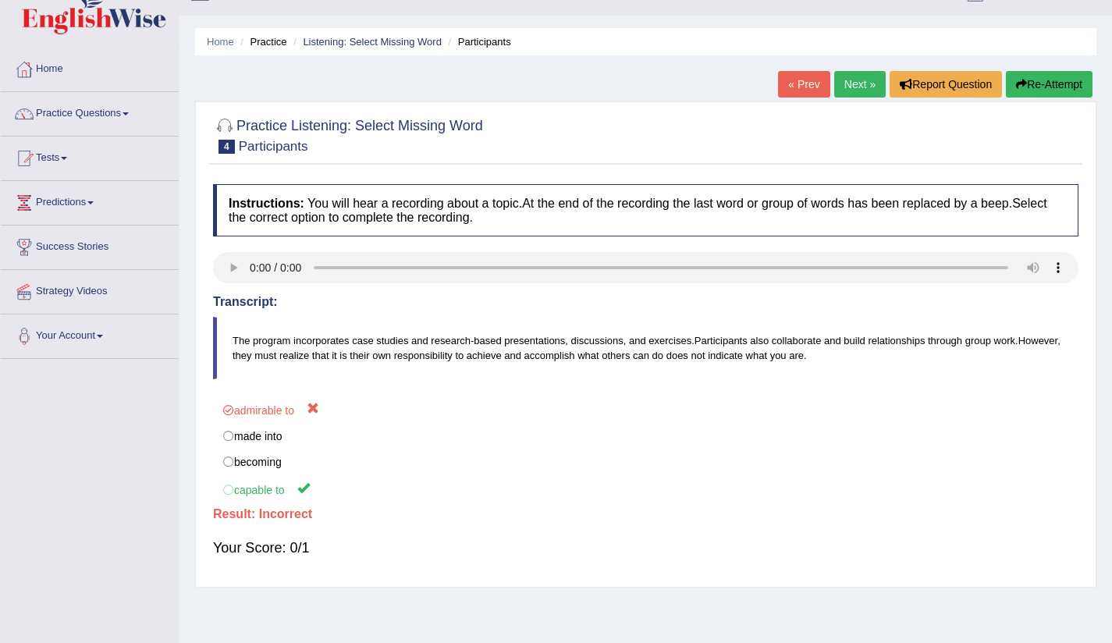
click at [862, 85] on ya-tr-span "Next »" at bounding box center [859, 84] width 31 height 12
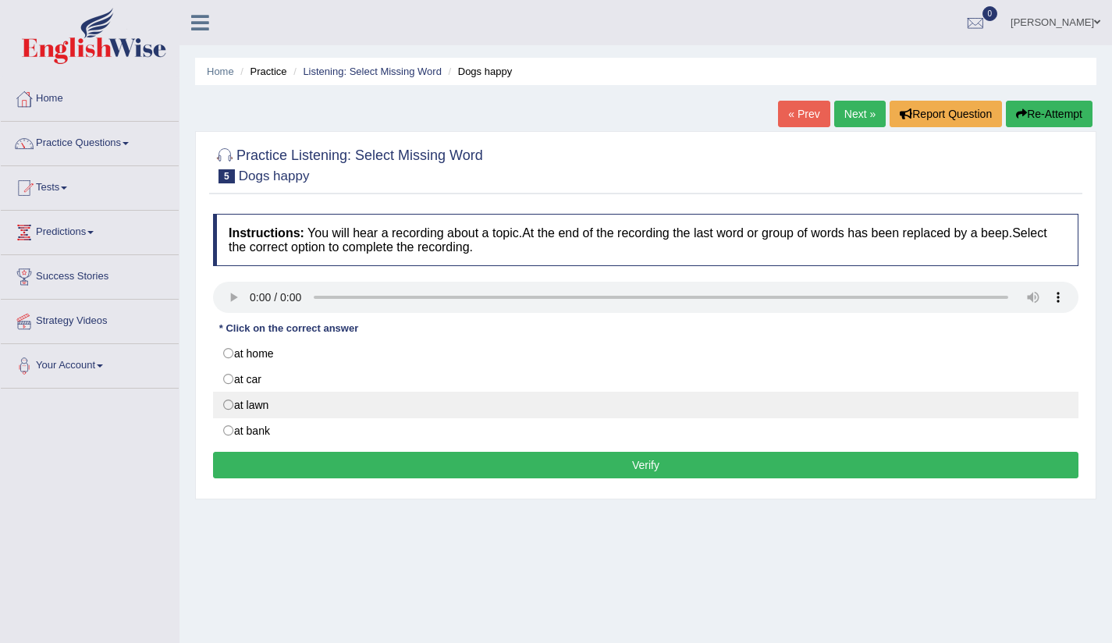
click at [233, 410] on label "at lawn" at bounding box center [645, 405] width 865 height 27
radio input "true"
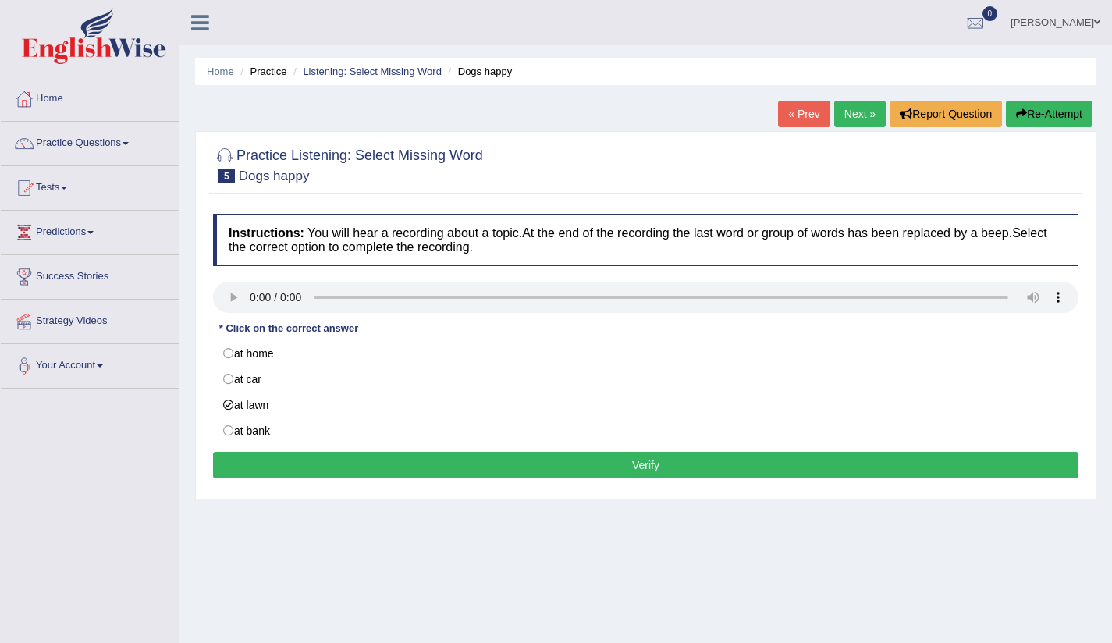
click at [668, 466] on button "Verify" at bounding box center [645, 465] width 865 height 27
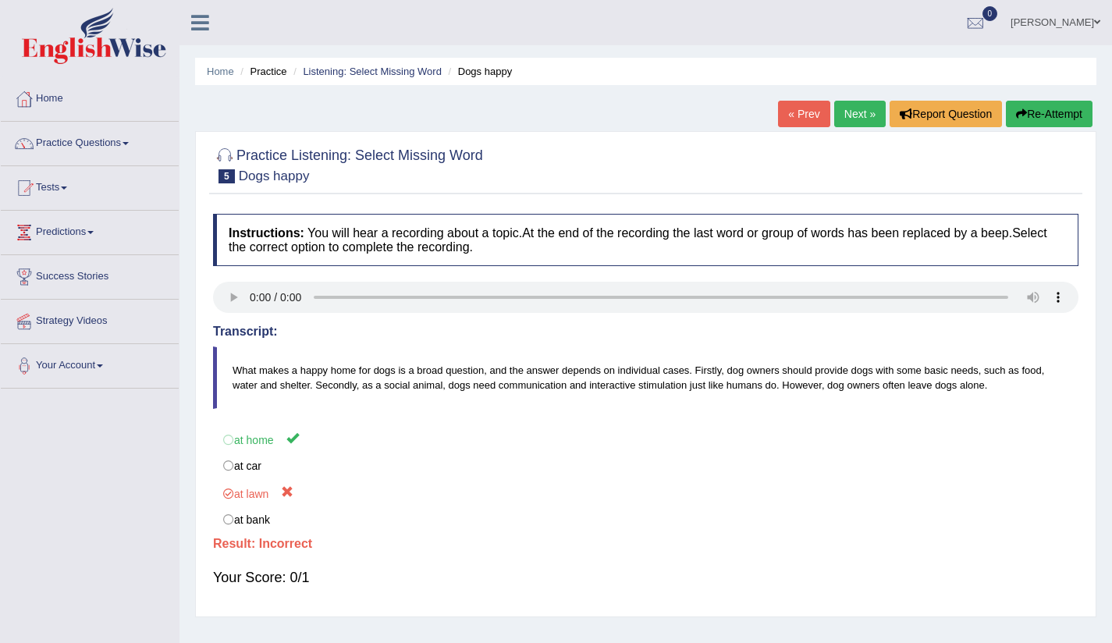
click at [849, 114] on ya-tr-span "Next »" at bounding box center [859, 114] width 31 height 12
